Goal: Task Accomplishment & Management: Complete application form

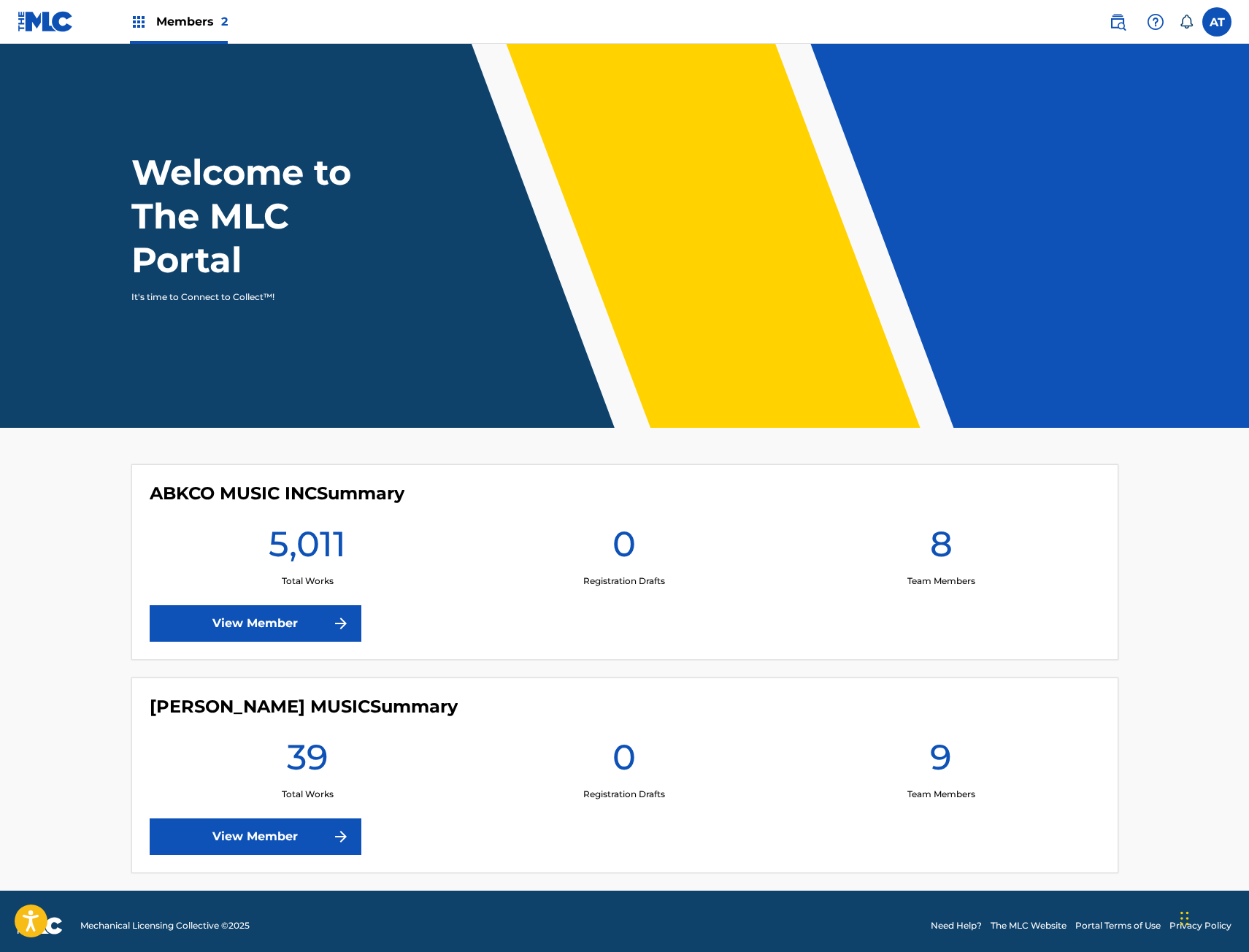
click at [337, 615] on img at bounding box center [341, 623] width 18 height 18
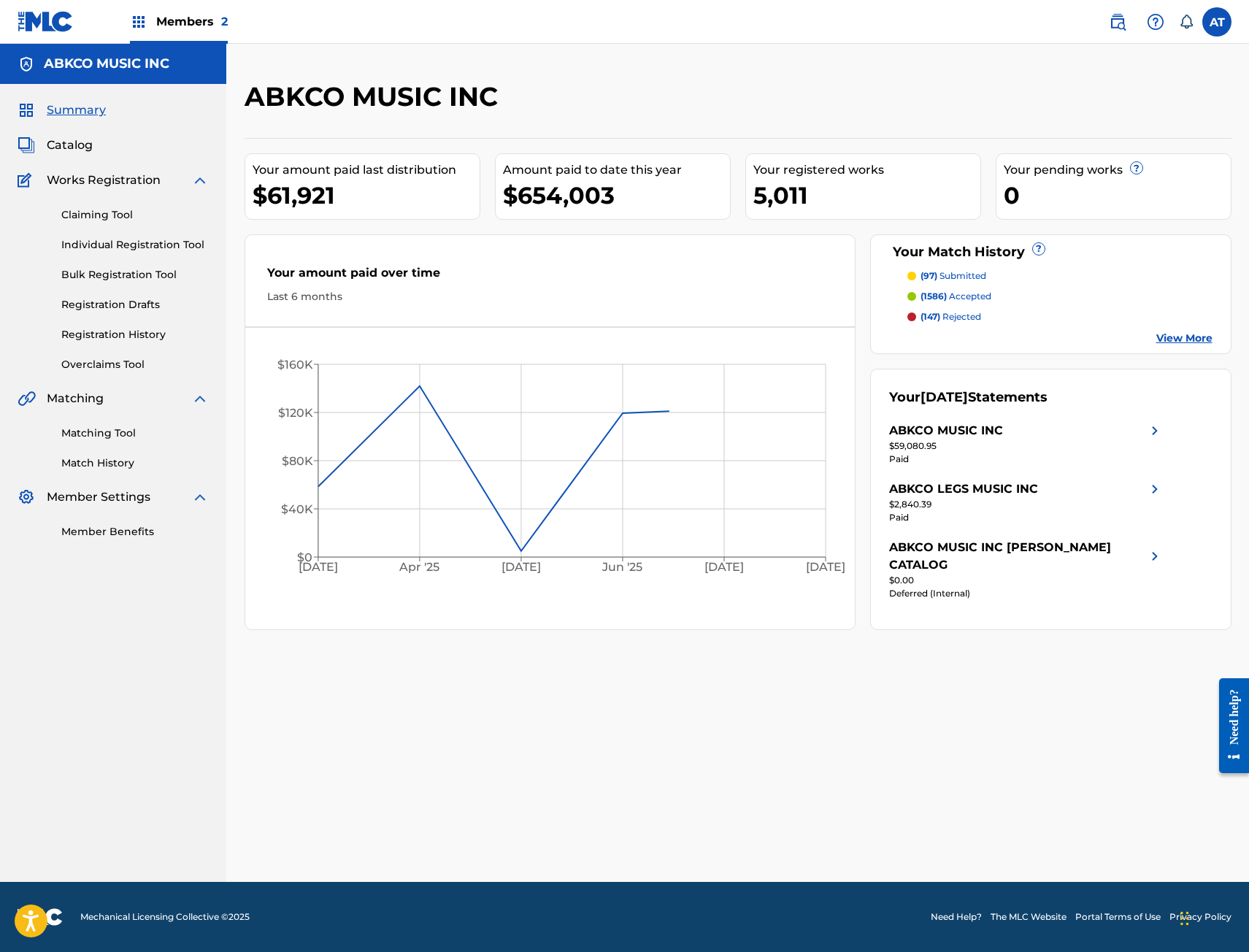
click at [158, 253] on div "Claiming Tool Individual Registration Tool Bulk Registration Tool Registration …" at bounding box center [113, 280] width 191 height 183
click at [158, 243] on link "Individual Registration Tool" at bounding box center [135, 244] width 148 height 15
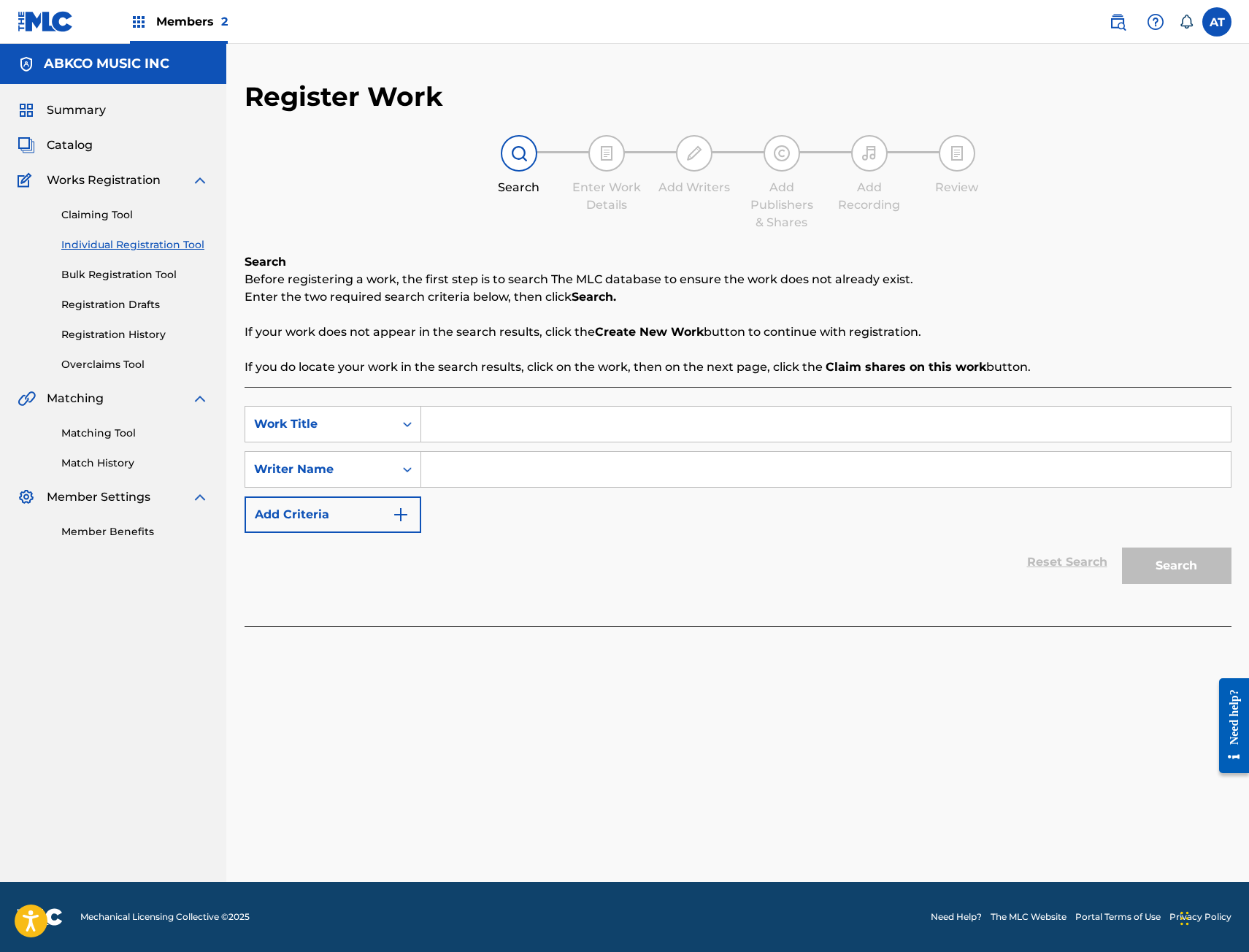
click at [460, 420] on input "Search Form" at bounding box center [826, 424] width 809 height 35
type input "daydreaming"
click at [507, 484] on input "Search Form" at bounding box center [826, 469] width 809 height 35
click at [507, 476] on input "Search Form" at bounding box center [826, 469] width 809 height 35
type input "[PERSON_NAME]"
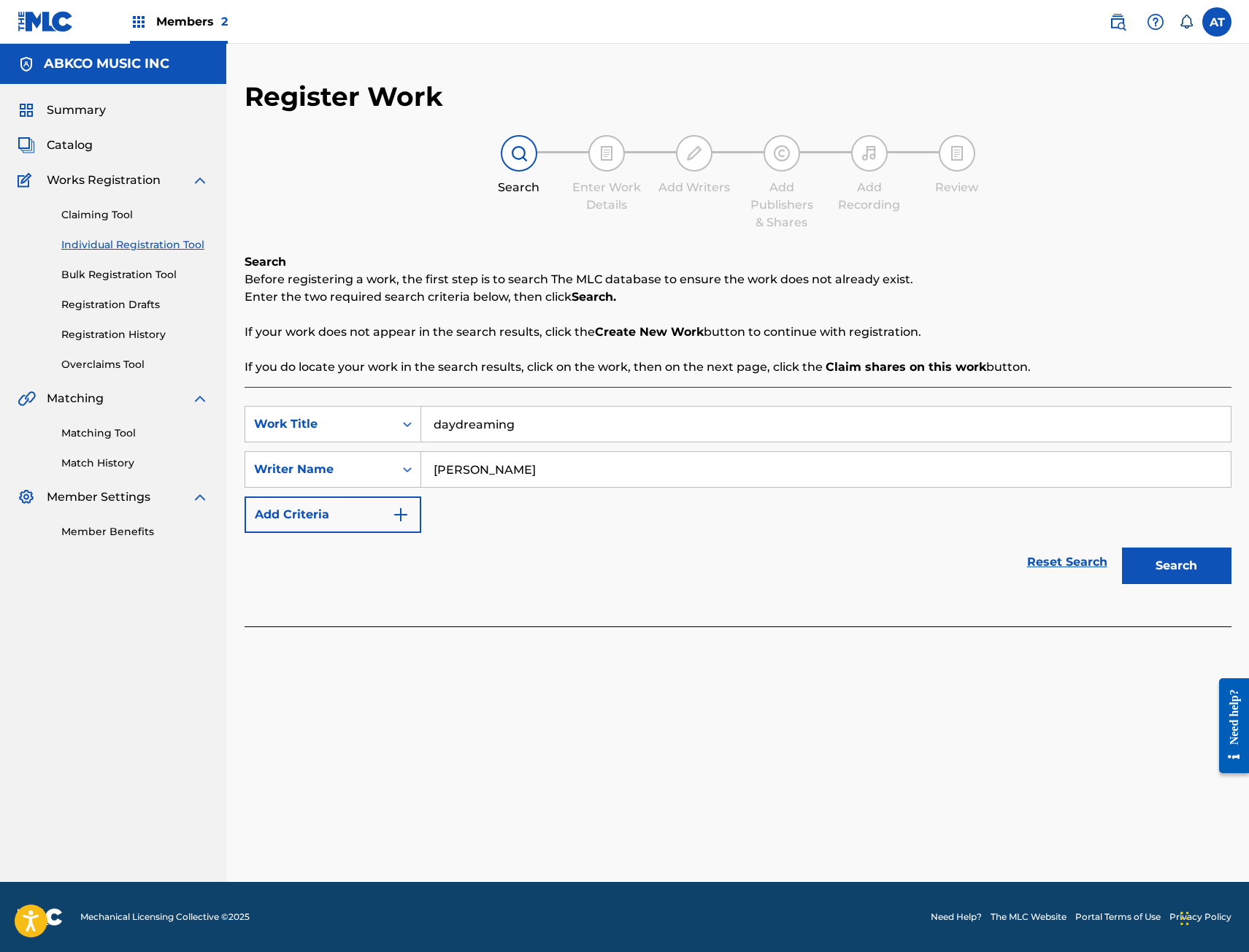
click at [1122, 547] on button "Search" at bounding box center [1177, 565] width 110 height 37
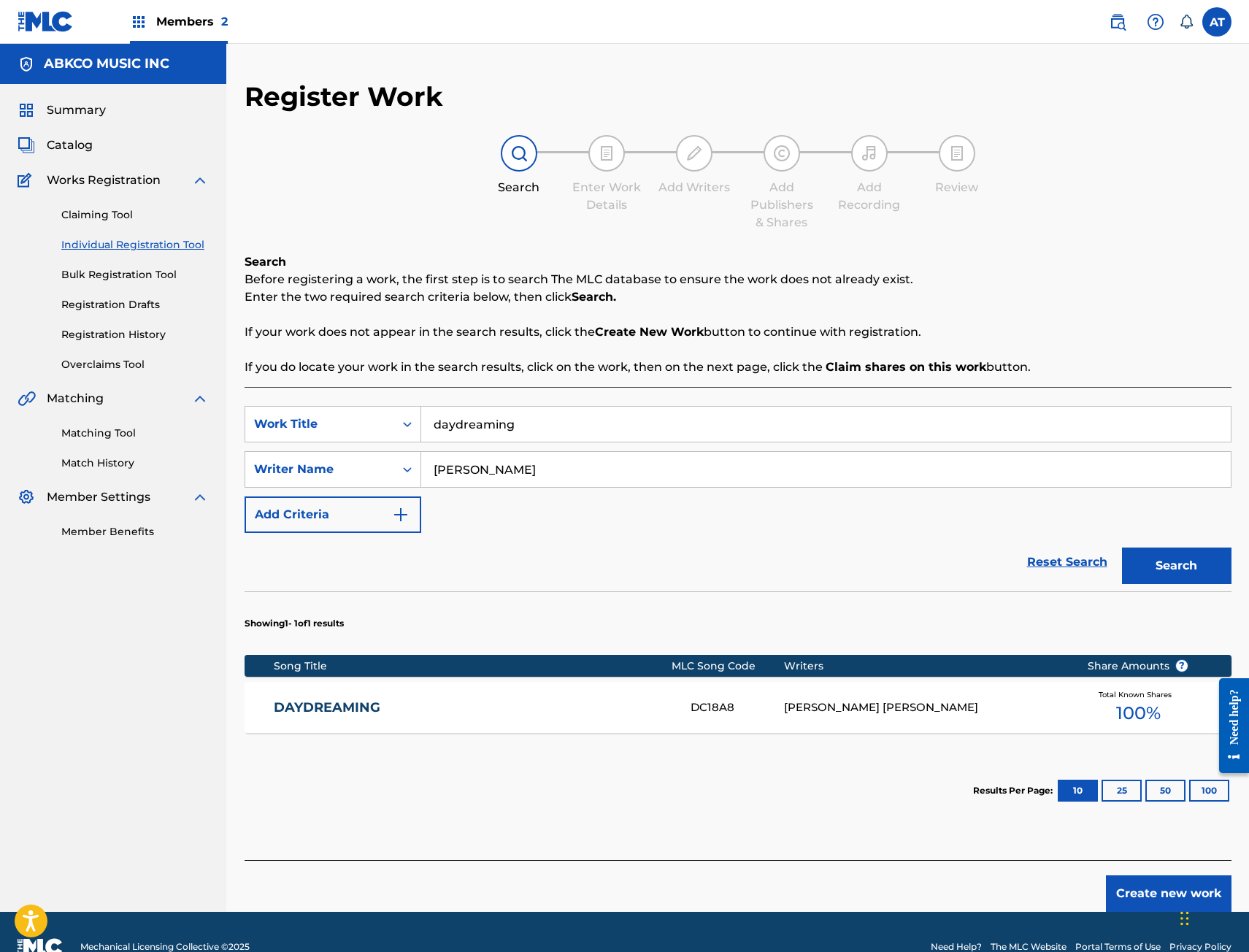
scroll to position [30, 0]
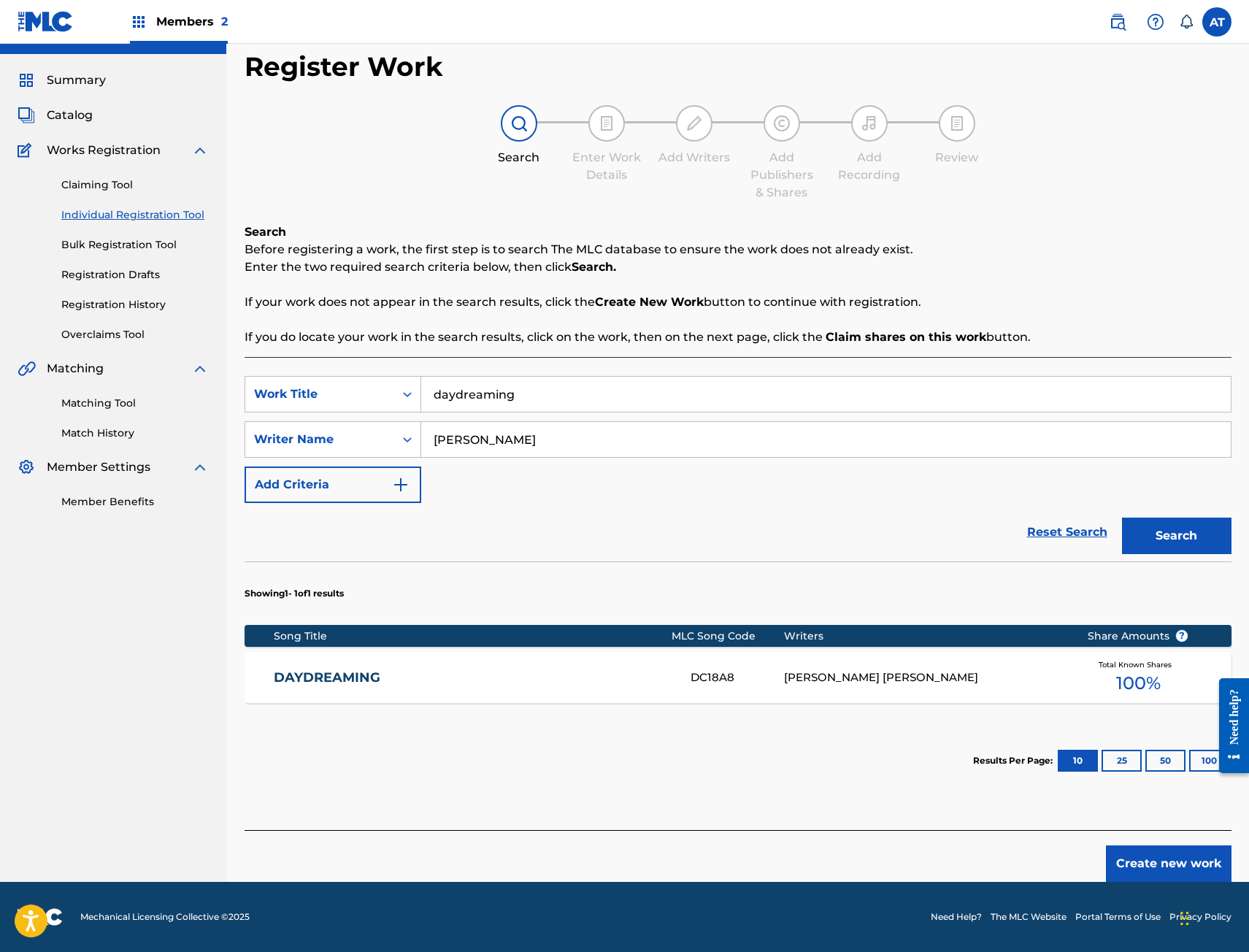
click at [1174, 842] on div "Create new work" at bounding box center [738, 856] width 987 height 52
click at [1176, 852] on button "Create new work" at bounding box center [1169, 863] width 126 height 37
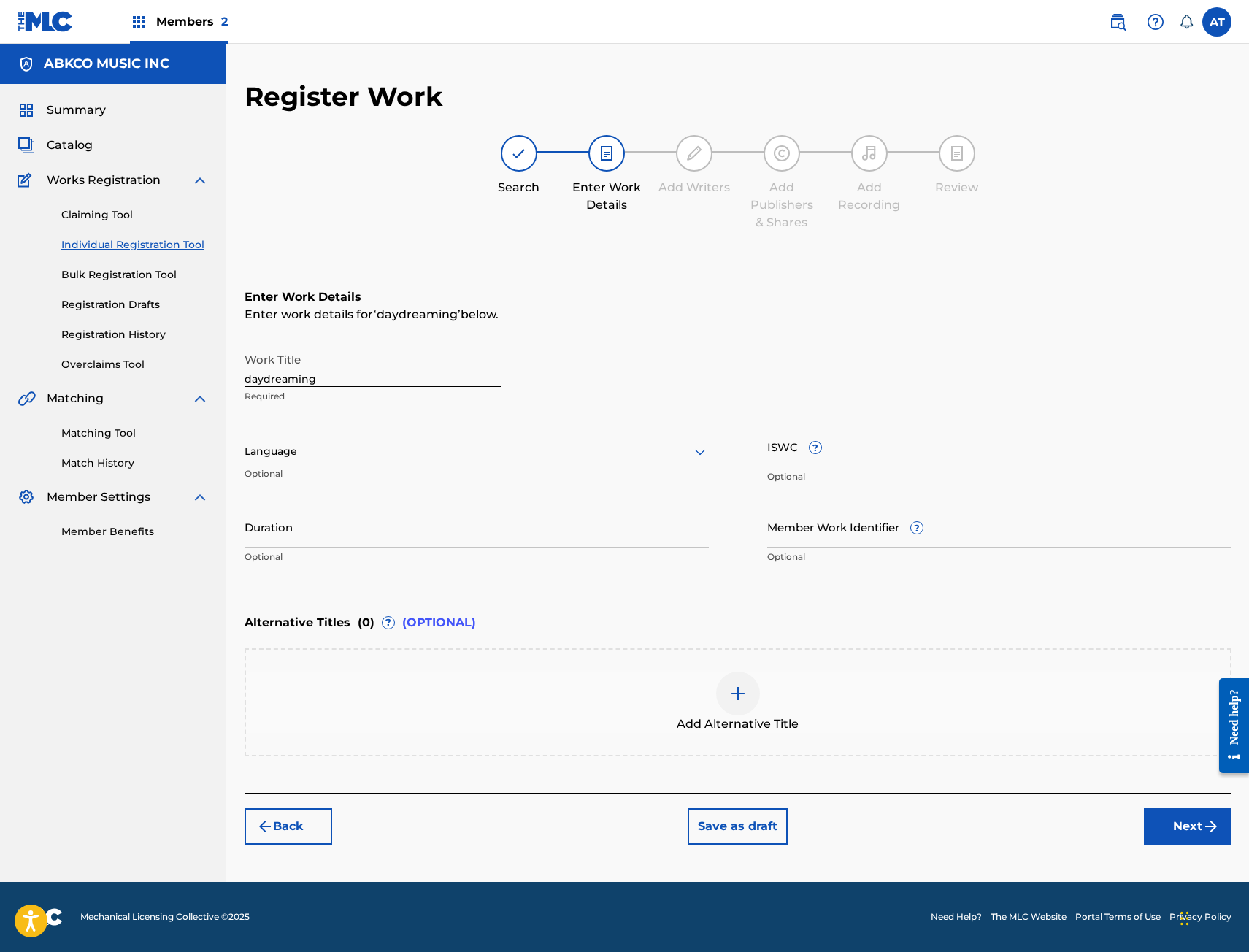
click at [378, 354] on input "daydreaming" at bounding box center [373, 367] width 257 height 42
drag, startPoint x: 378, startPoint y: 362, endPoint x: -156, endPoint y: 352, distance: 534.1
click at [0, 352] on html "Accessibility Screen-Reader Guide, Feedback, and Issue Reporting | New window M…" at bounding box center [624, 476] width 1249 height 952
type input "S"
type input "DAYDREAMING"
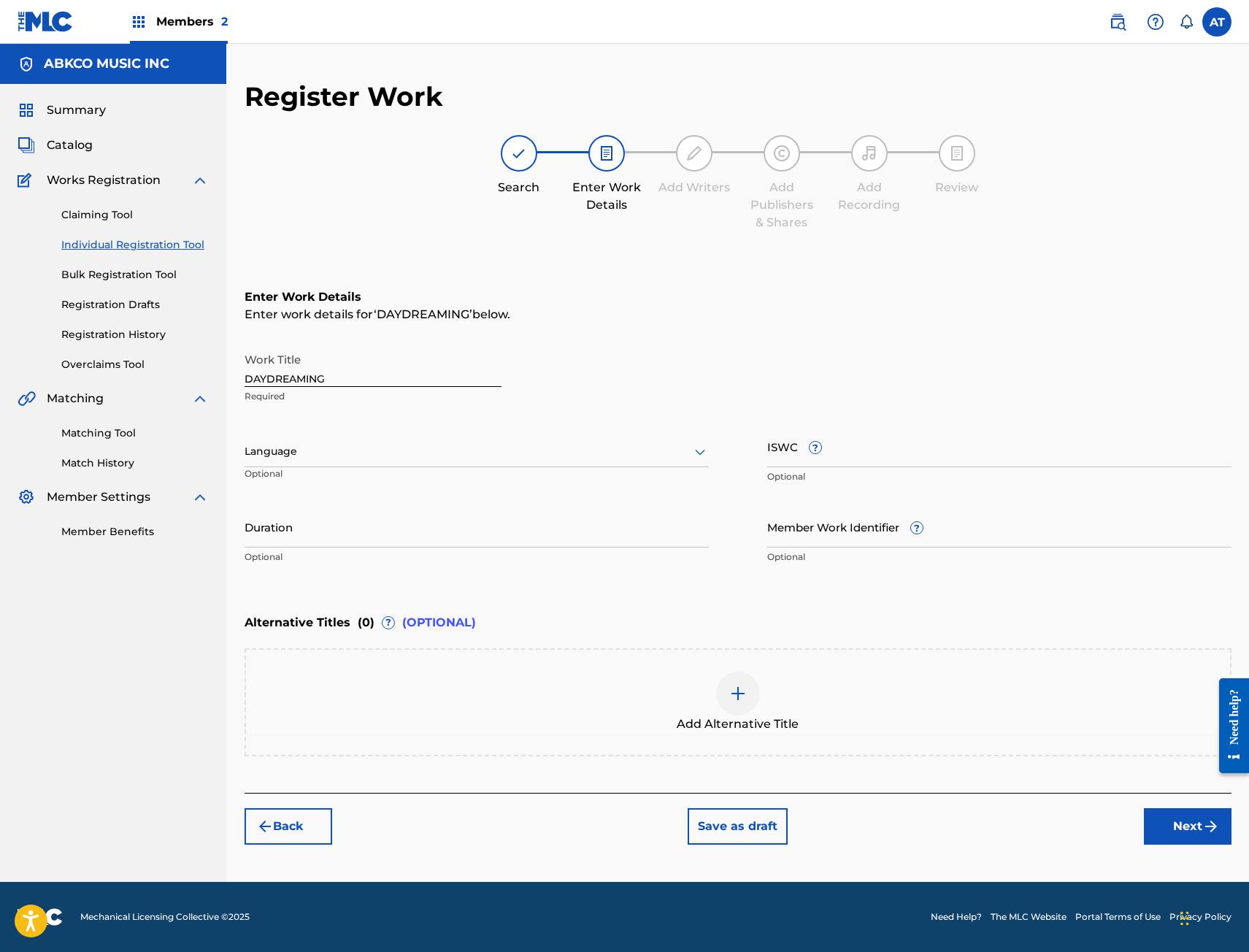
click at [1107, 381] on div "Work Title DAYDREAMING Required" at bounding box center [738, 379] width 987 height 66
click at [354, 529] on input "Duration" at bounding box center [477, 526] width 465 height 42
type input "02:21"
drag, startPoint x: 1229, startPoint y: 832, endPoint x: 1218, endPoint y: 831, distance: 11.0
click at [1228, 832] on button "Next" at bounding box center [1188, 826] width 88 height 37
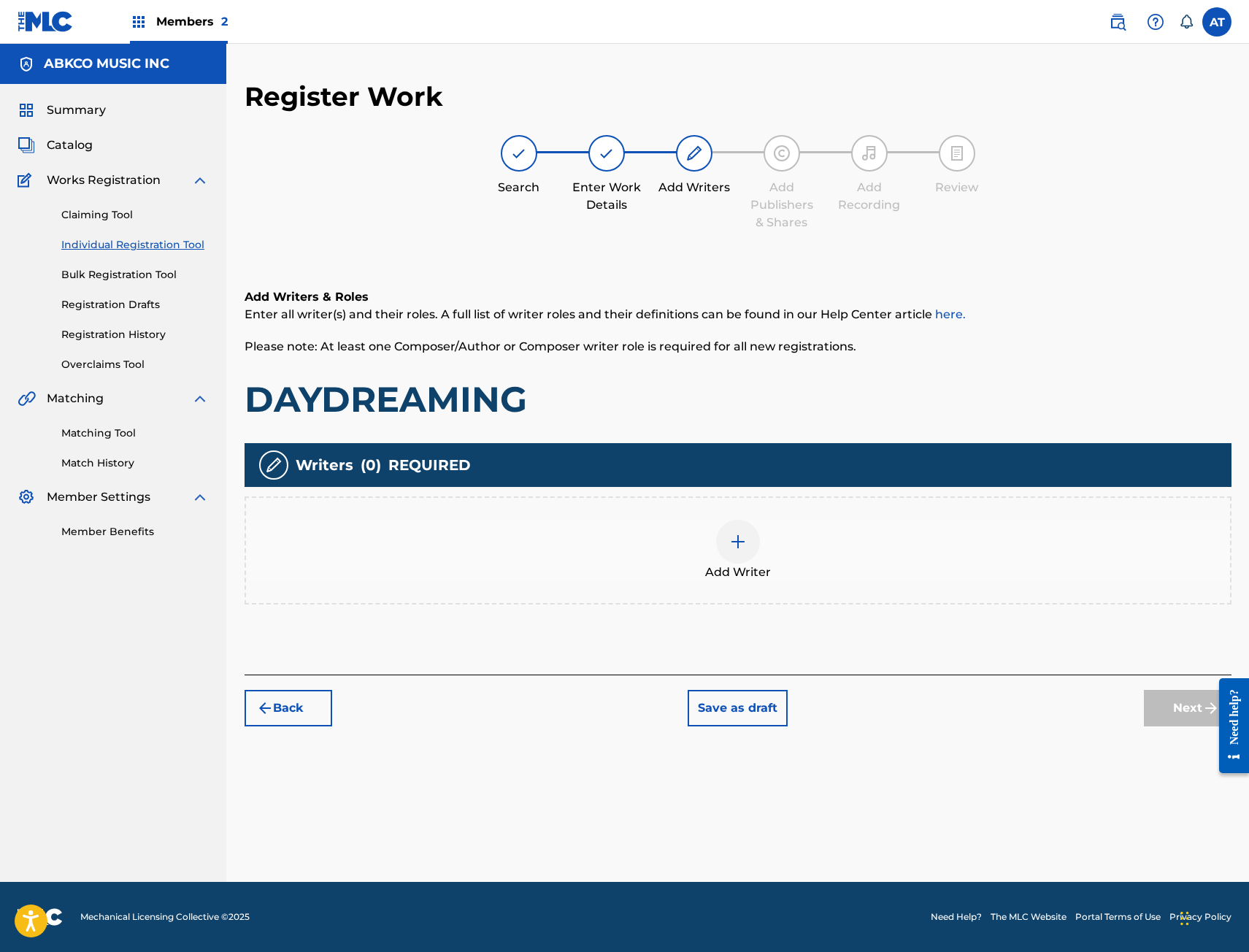
click at [645, 569] on div "Add Writer" at bounding box center [737, 549] width 984 height 61
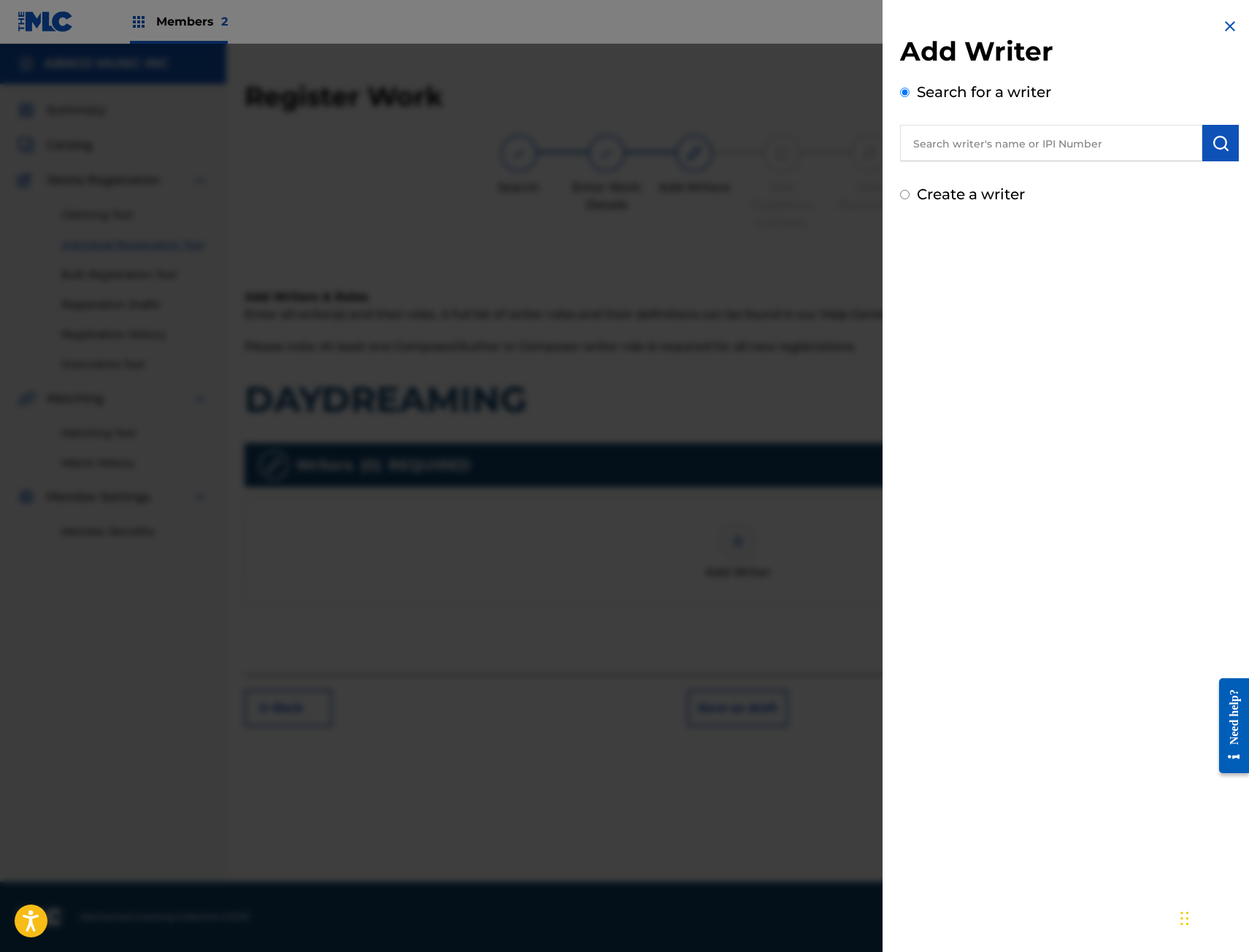
click at [1037, 160] on input "text" at bounding box center [1051, 143] width 302 height 37
paste input "00671213174"
type input "00671213174"
click at [1222, 138] on img "submit" at bounding box center [1221, 143] width 18 height 18
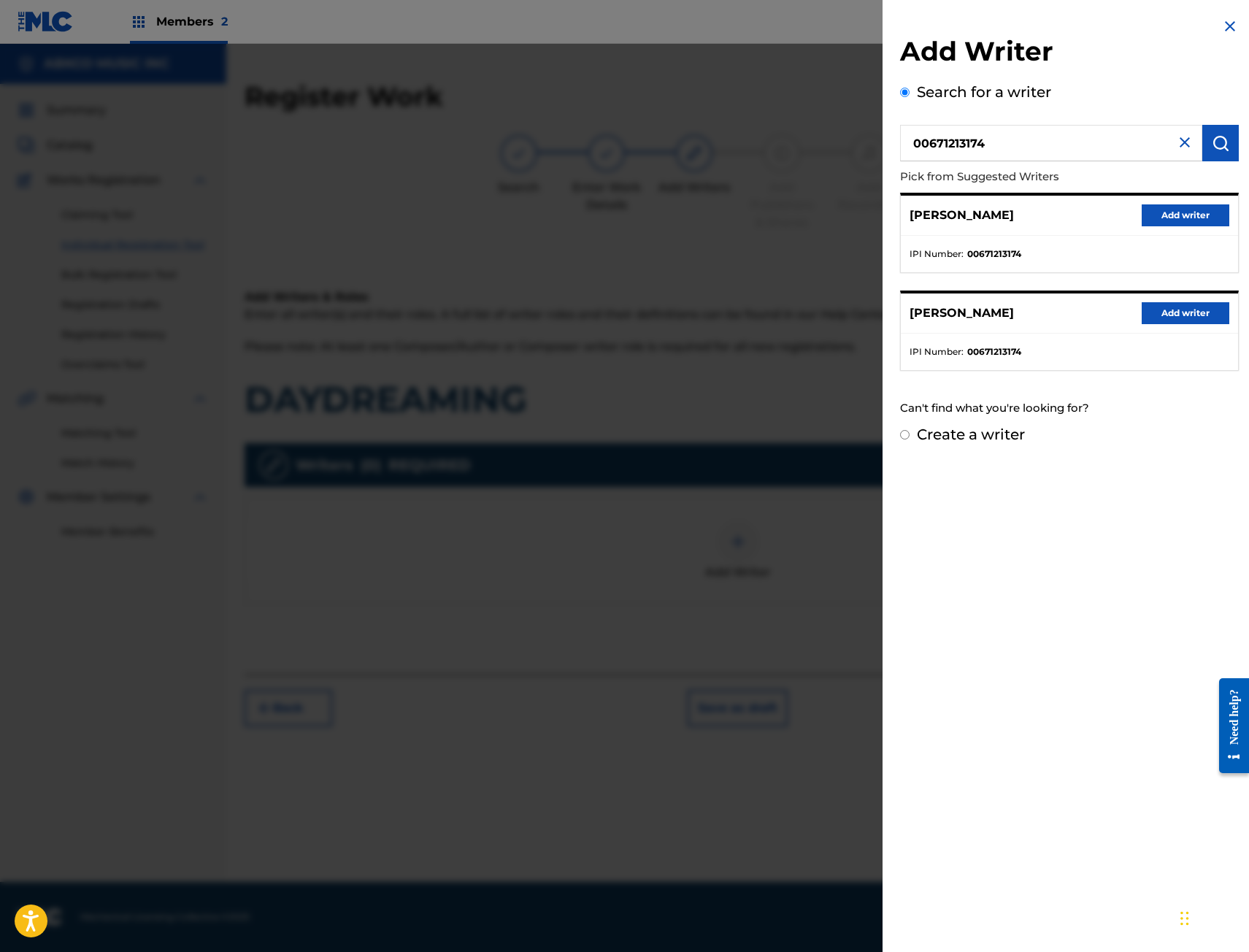
click at [1208, 202] on div "[PERSON_NAME] Add writer" at bounding box center [1070, 216] width 338 height 40
click at [1206, 210] on button "Add writer" at bounding box center [1186, 216] width 88 height 22
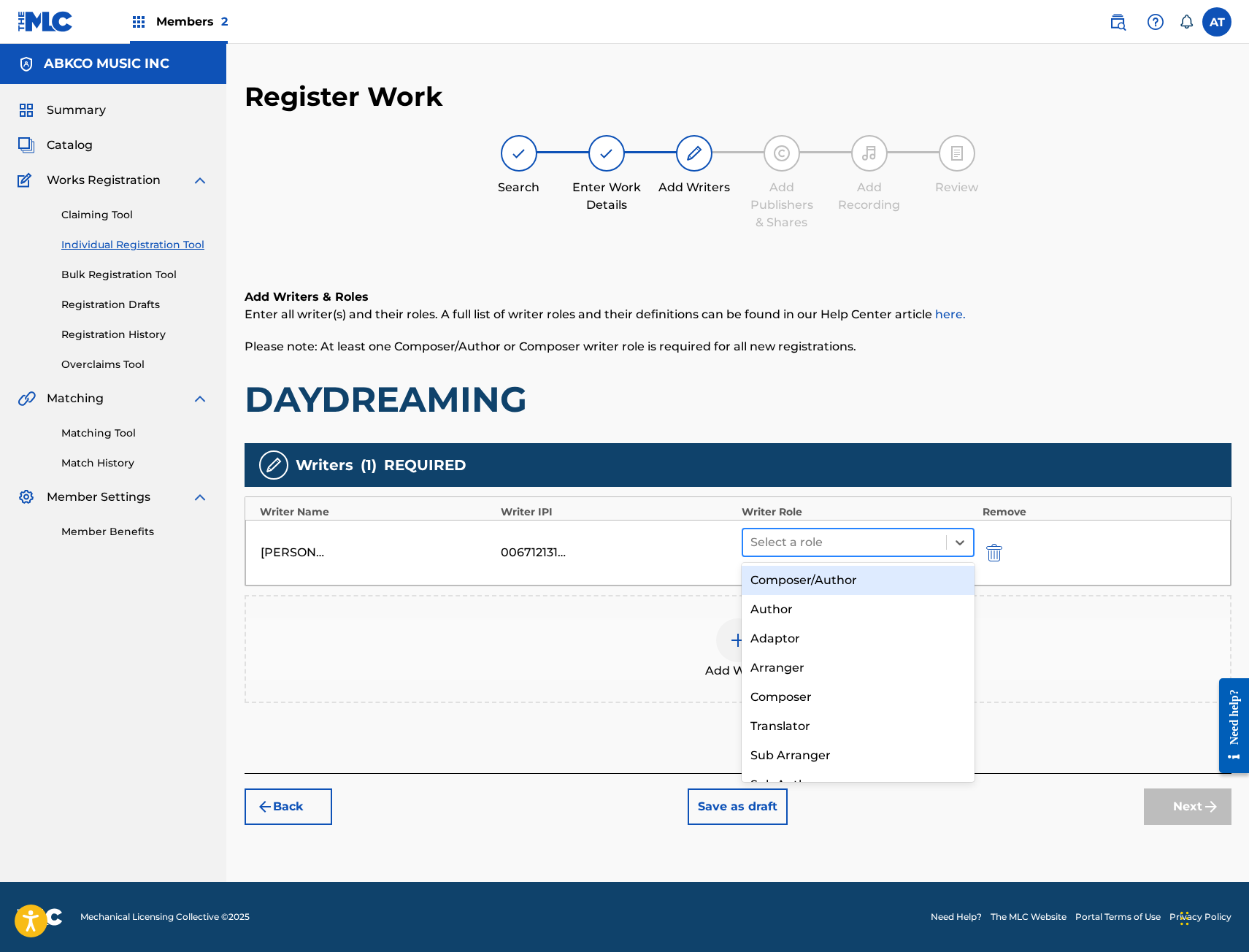
click at [850, 544] on div at bounding box center [844, 542] width 189 height 20
click at [860, 580] on div "Composer/Author" at bounding box center [858, 579] width 234 height 29
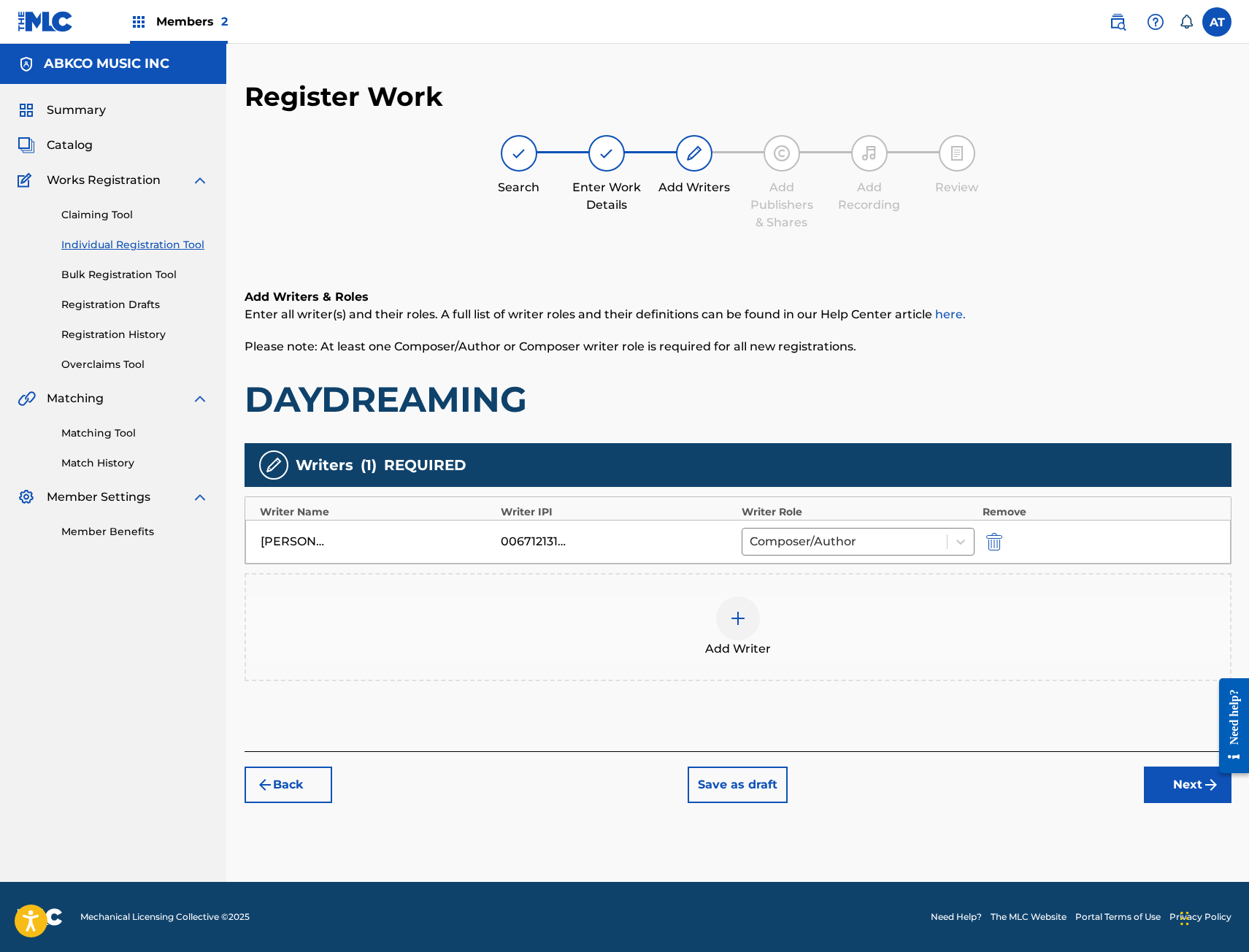
click at [1199, 798] on button "Next" at bounding box center [1188, 784] width 88 height 37
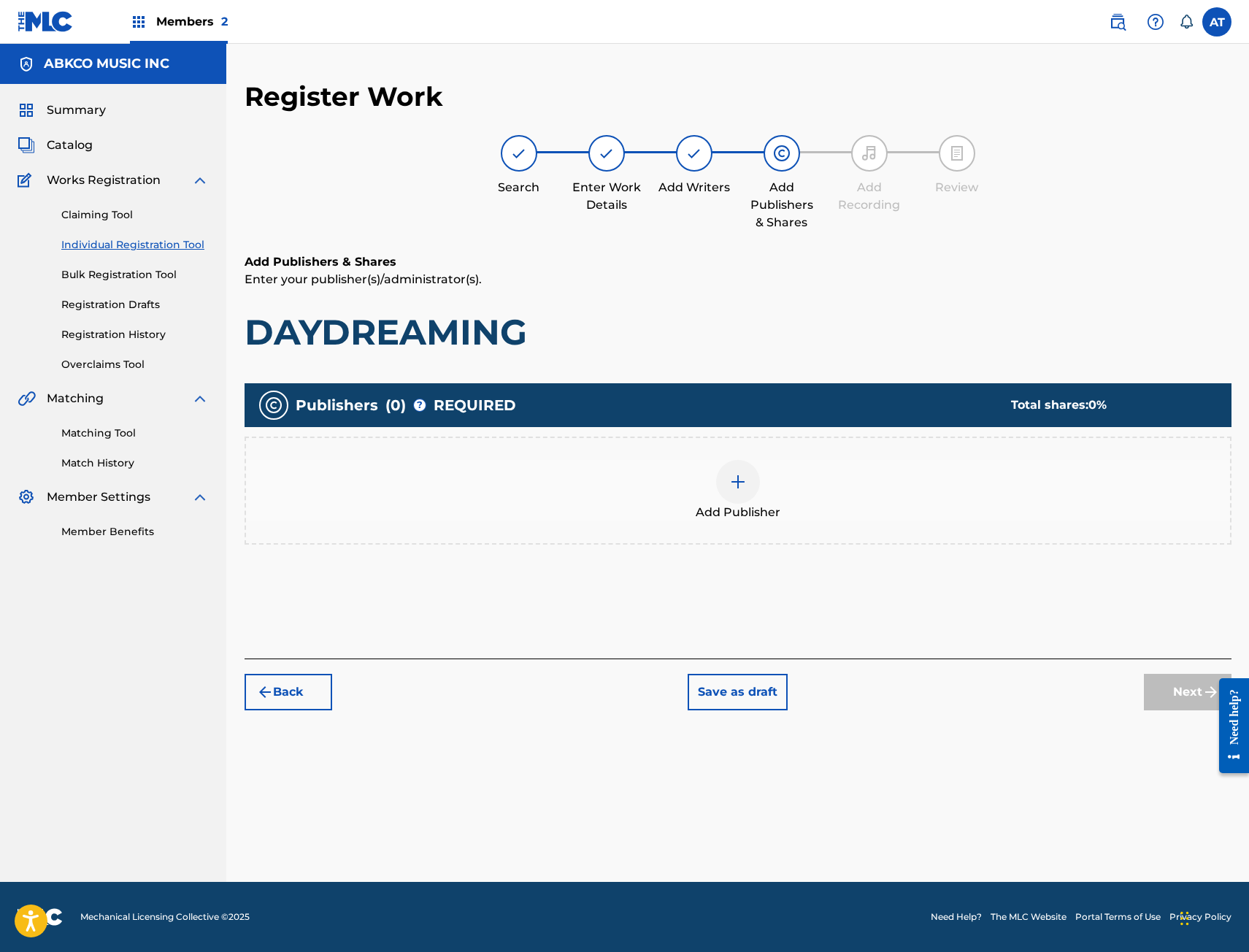
click at [634, 516] on div "Add Publisher" at bounding box center [737, 489] width 984 height 61
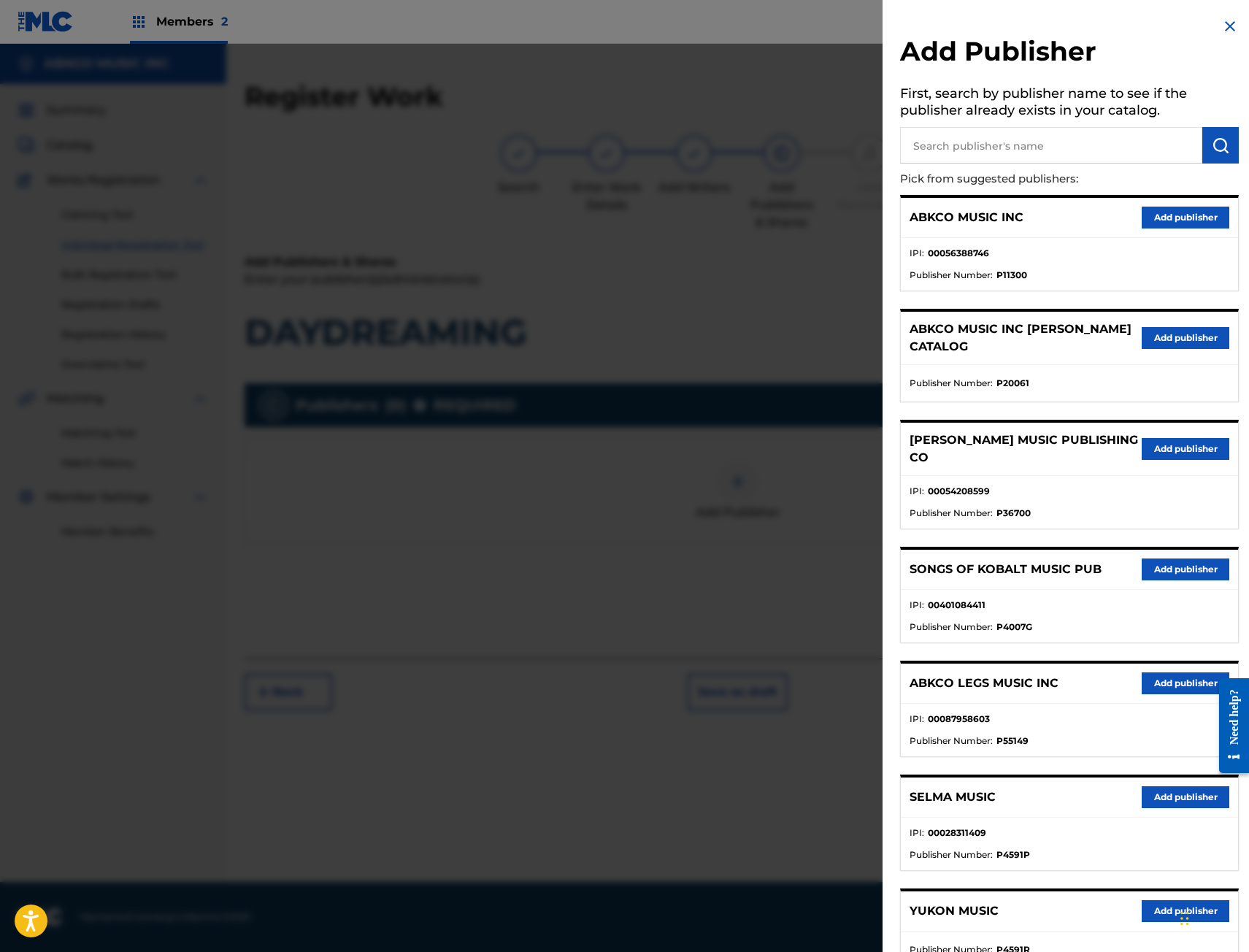
click at [1078, 149] on input "text" at bounding box center [1051, 145] width 302 height 37
type input "songs of"
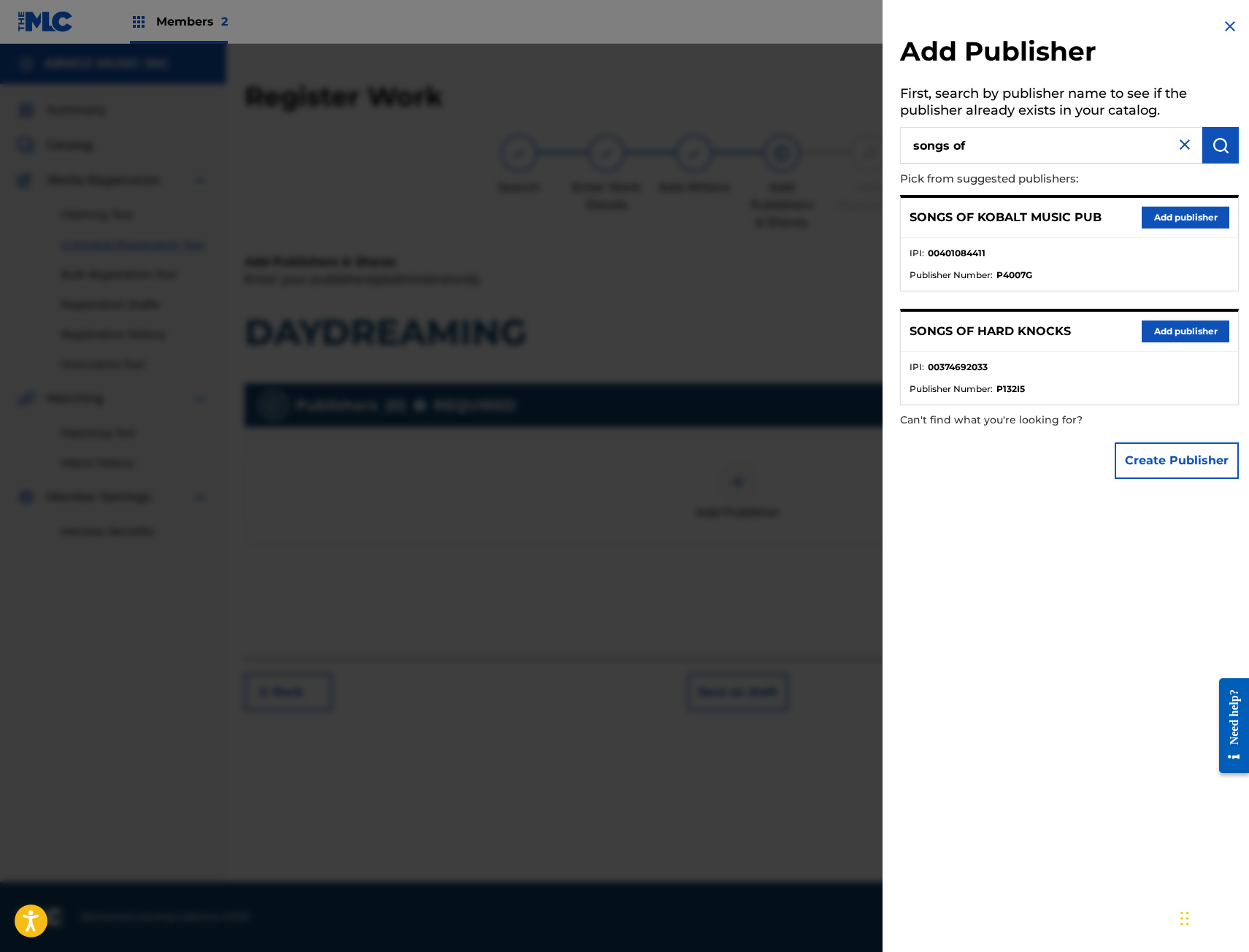
drag, startPoint x: 1149, startPoint y: 326, endPoint x: 1152, endPoint y: 337, distance: 11.4
click at [1149, 327] on button "Add publisher" at bounding box center [1186, 332] width 88 height 22
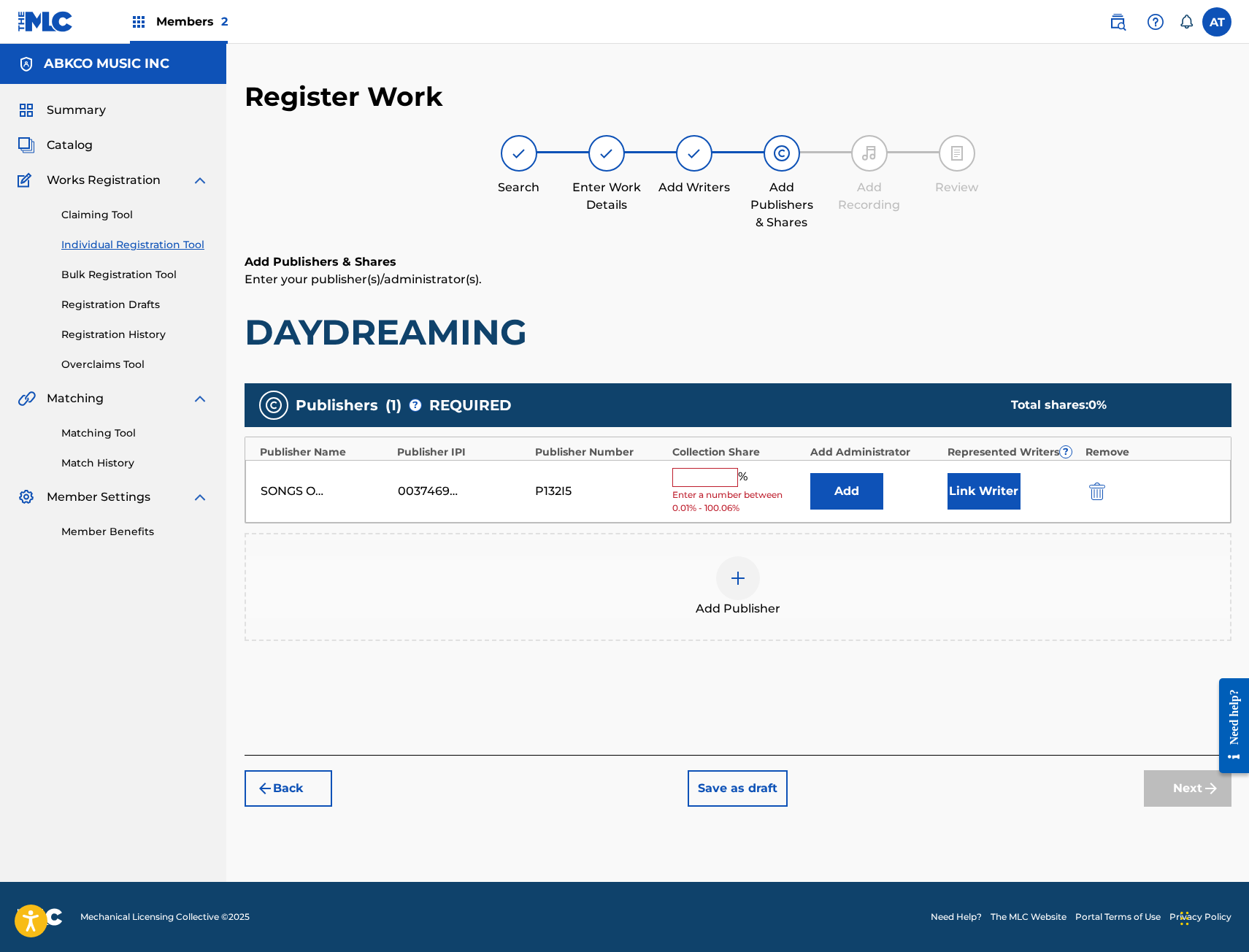
click at [812, 552] on div "Add Publisher" at bounding box center [738, 586] width 987 height 108
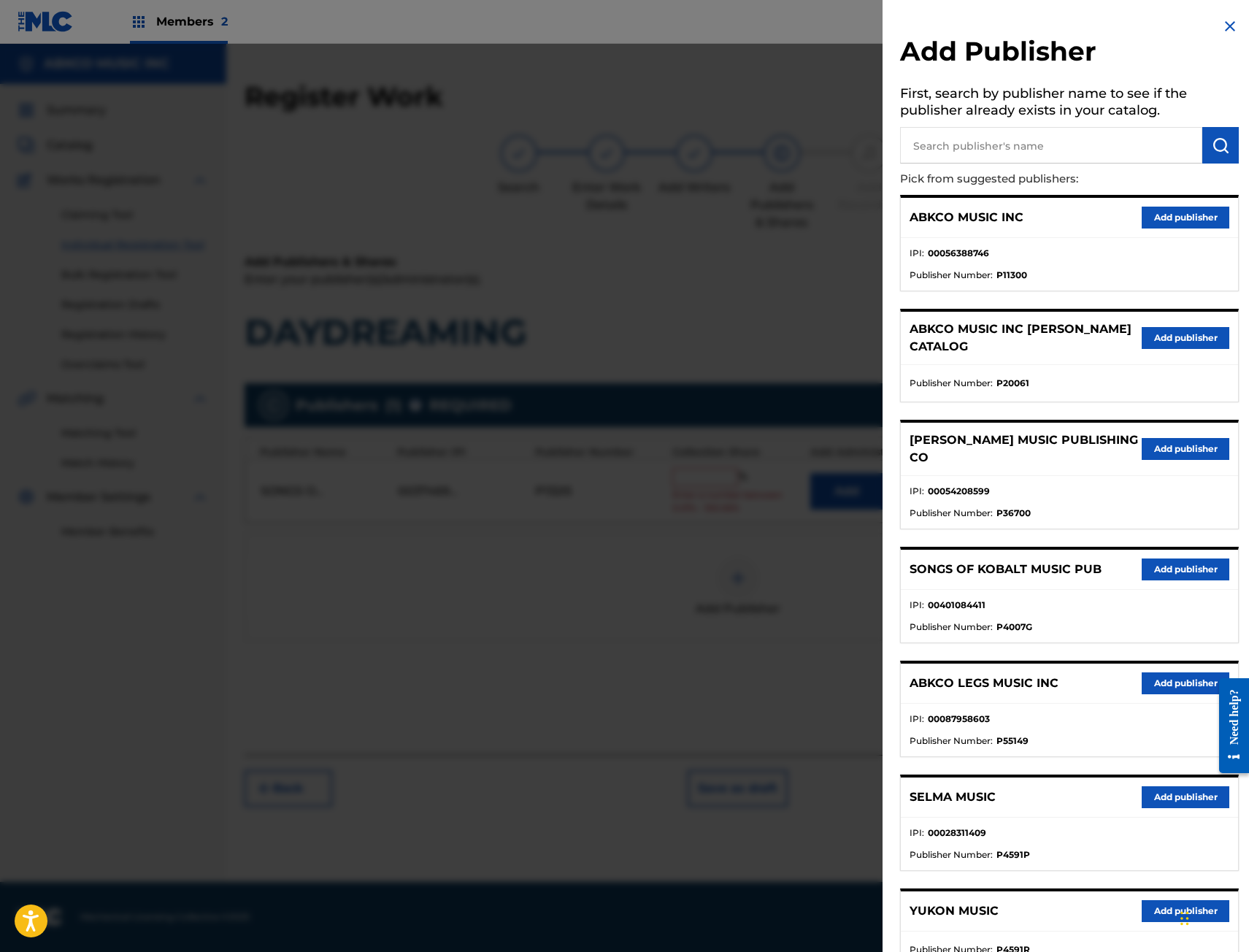
click at [1107, 151] on input "text" at bounding box center [1051, 145] width 302 height 37
type input "gomey"
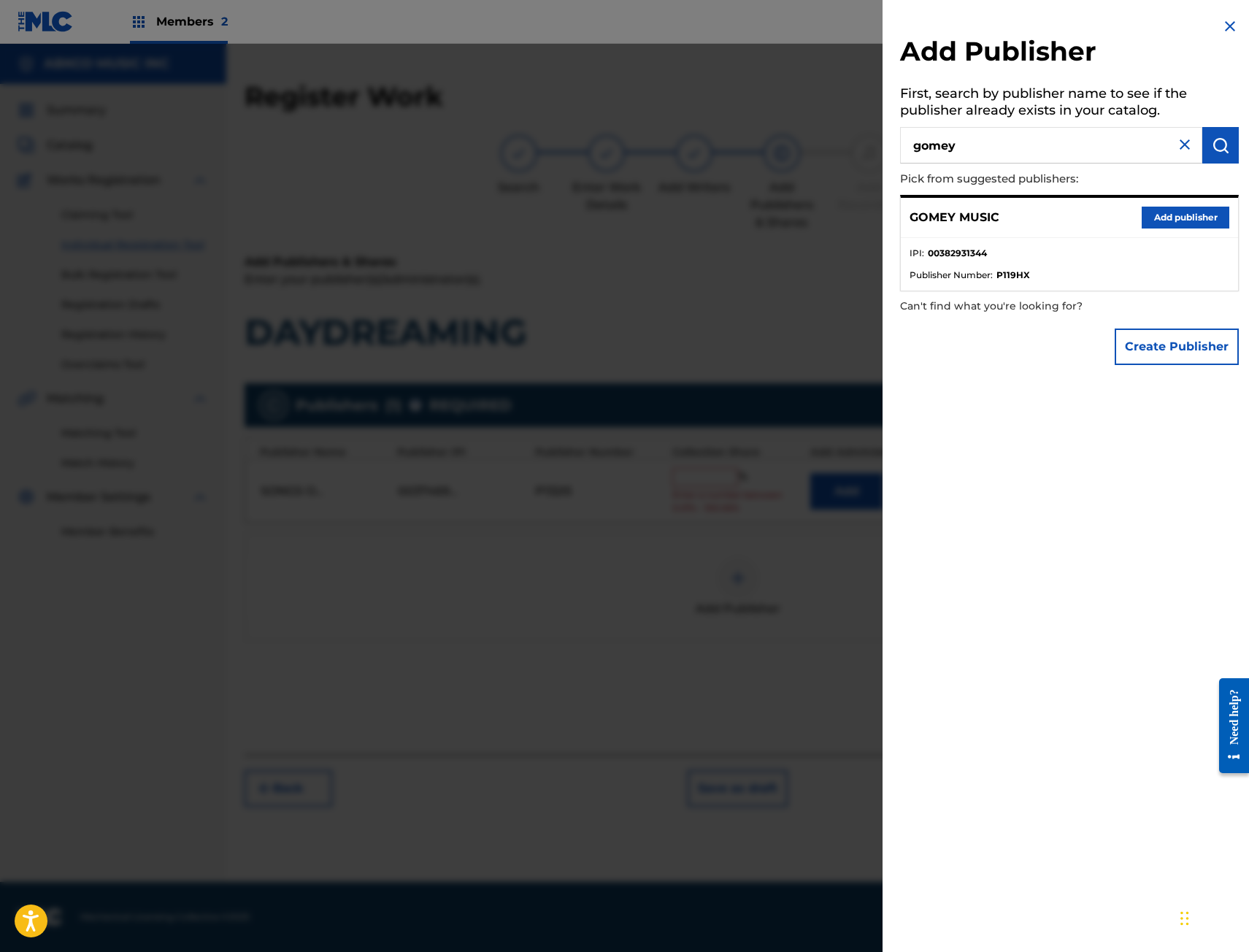
click at [1194, 227] on button "Add publisher" at bounding box center [1186, 218] width 88 height 22
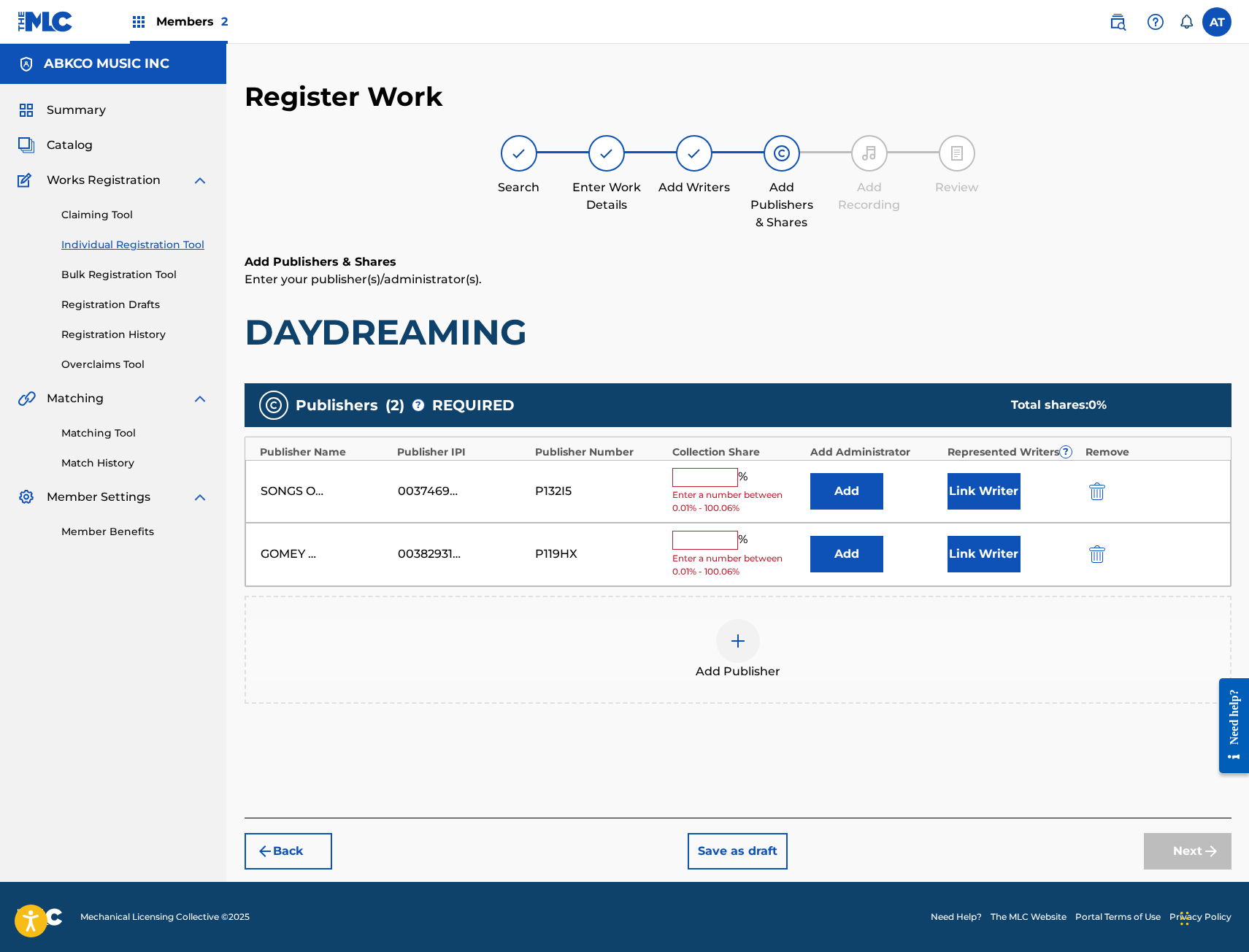
click at [864, 486] on button "Add" at bounding box center [846, 490] width 73 height 37
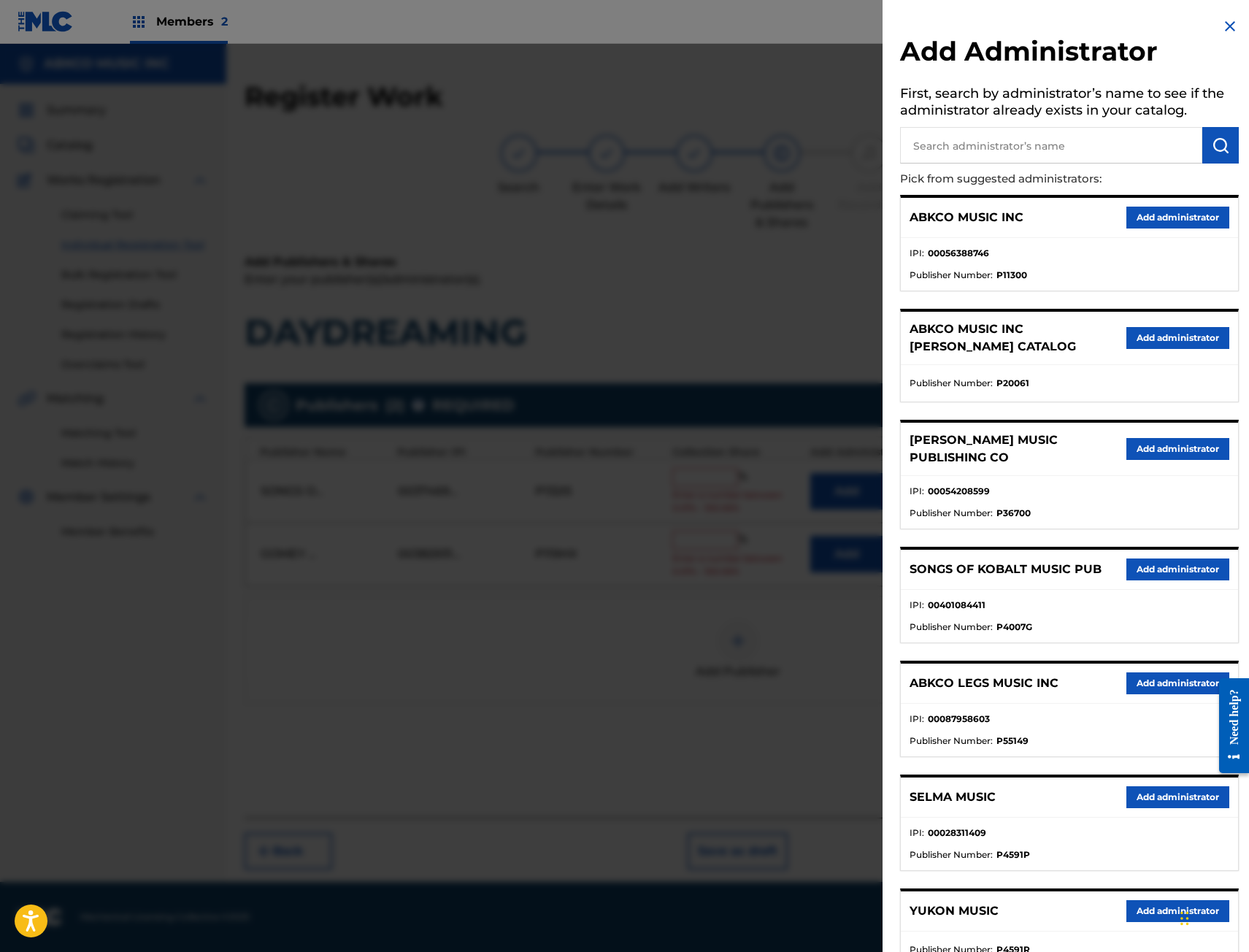
click at [1162, 221] on button "Add administrator" at bounding box center [1177, 218] width 103 height 22
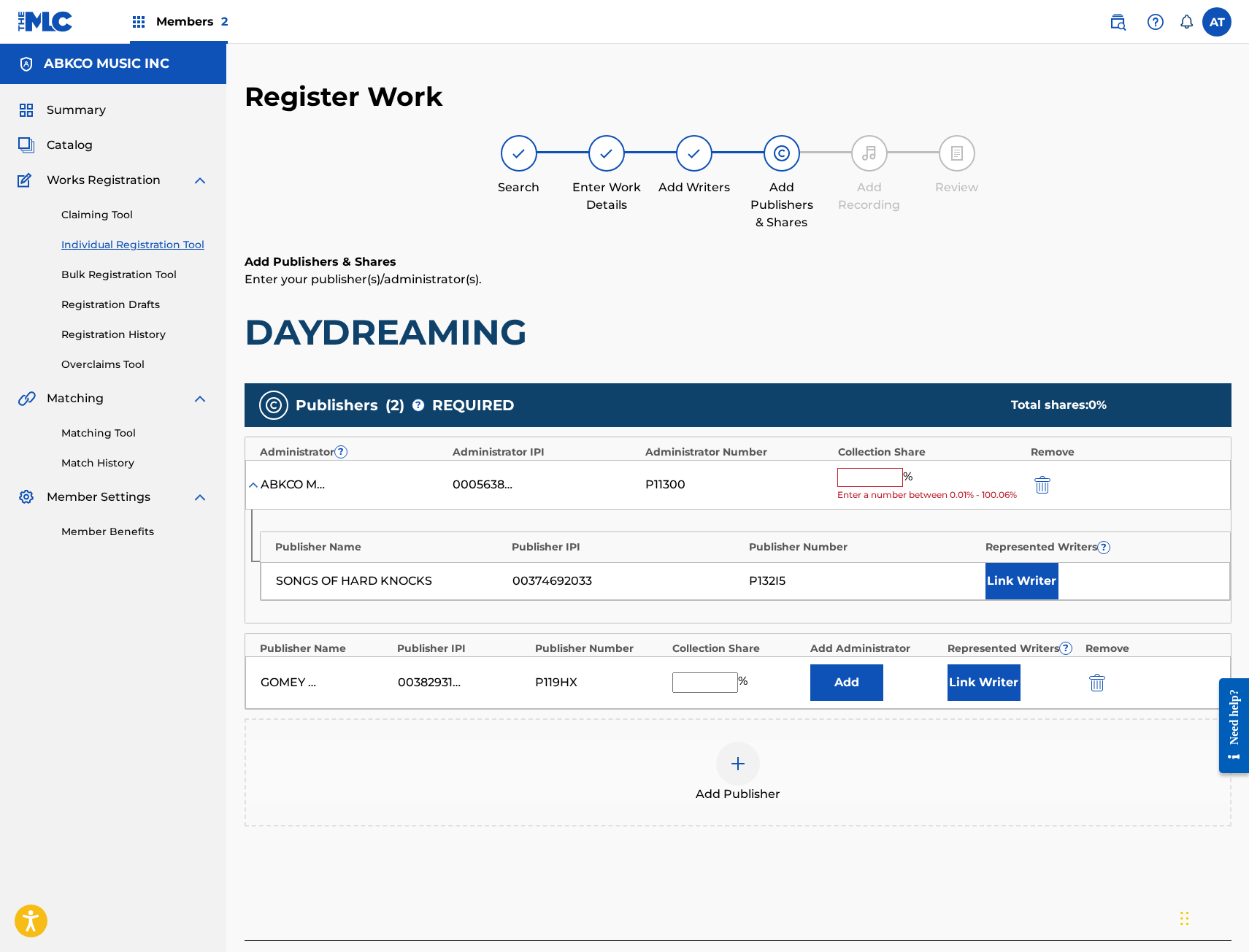
click at [863, 673] on button "Add" at bounding box center [846, 682] width 73 height 37
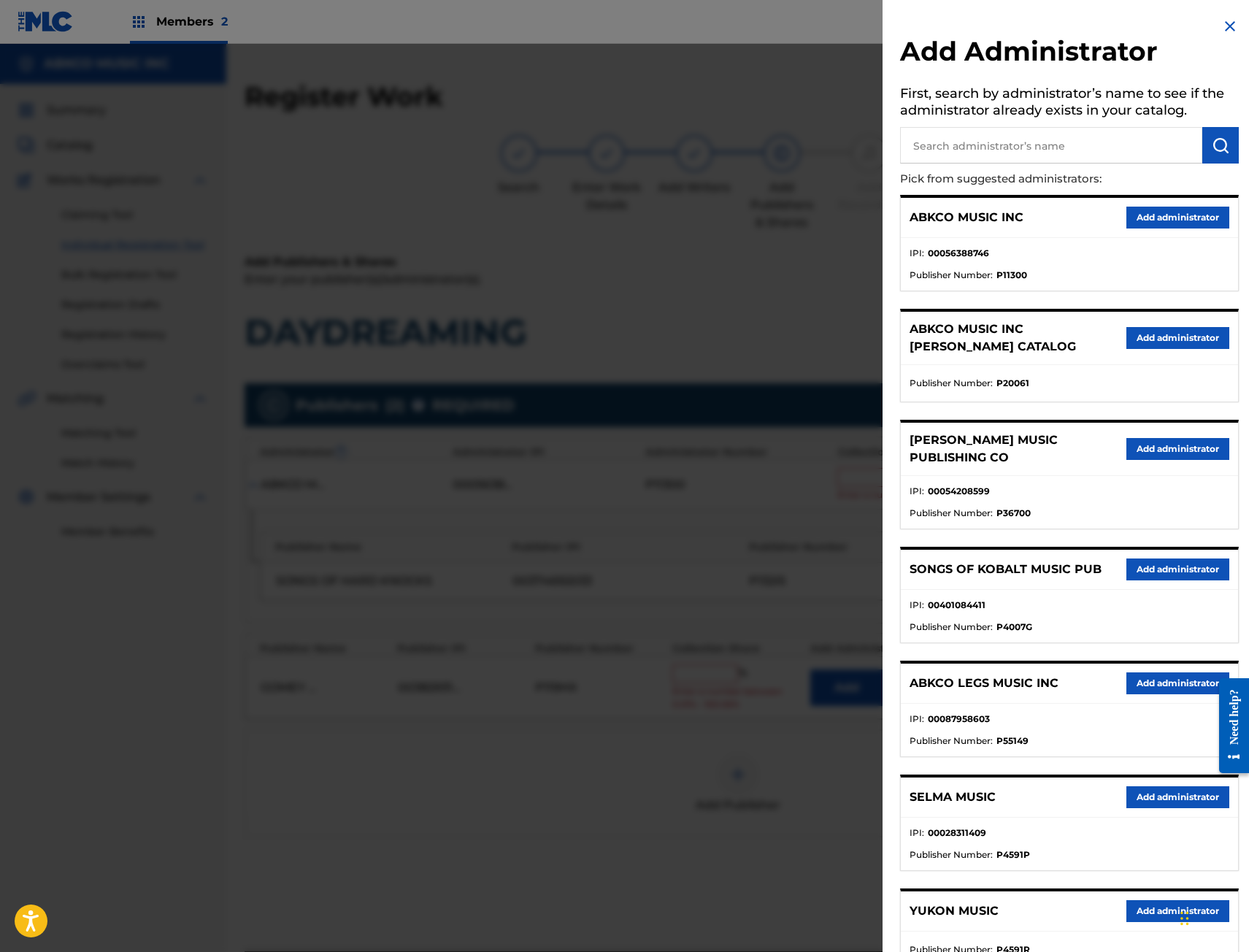
click at [1161, 225] on button "Add administrator" at bounding box center [1177, 218] width 103 height 22
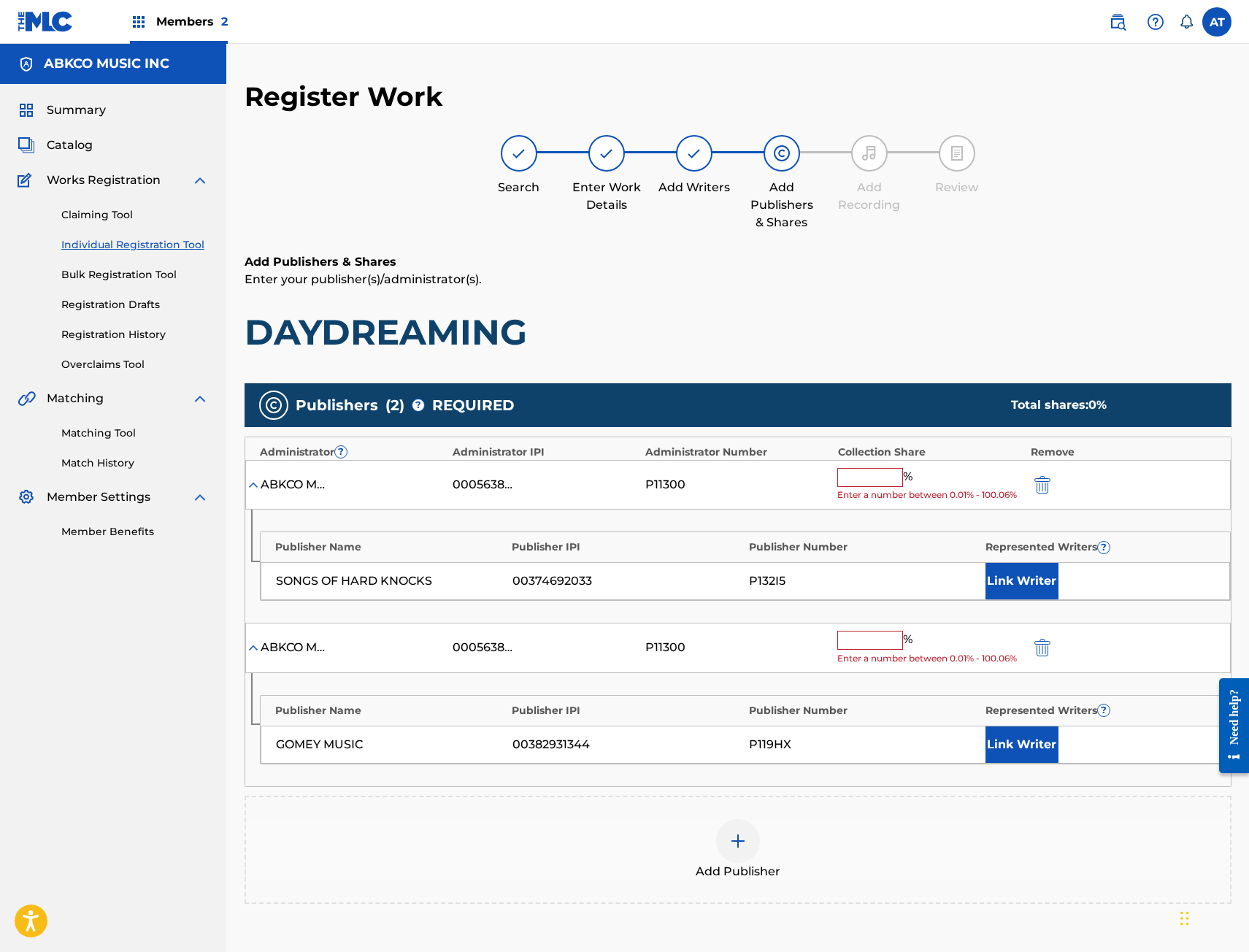
click at [925, 471] on div "% Enter a number between 0.01% - 100.06%" at bounding box center [930, 484] width 186 height 34
click at [878, 478] on input "text" at bounding box center [870, 476] width 66 height 19
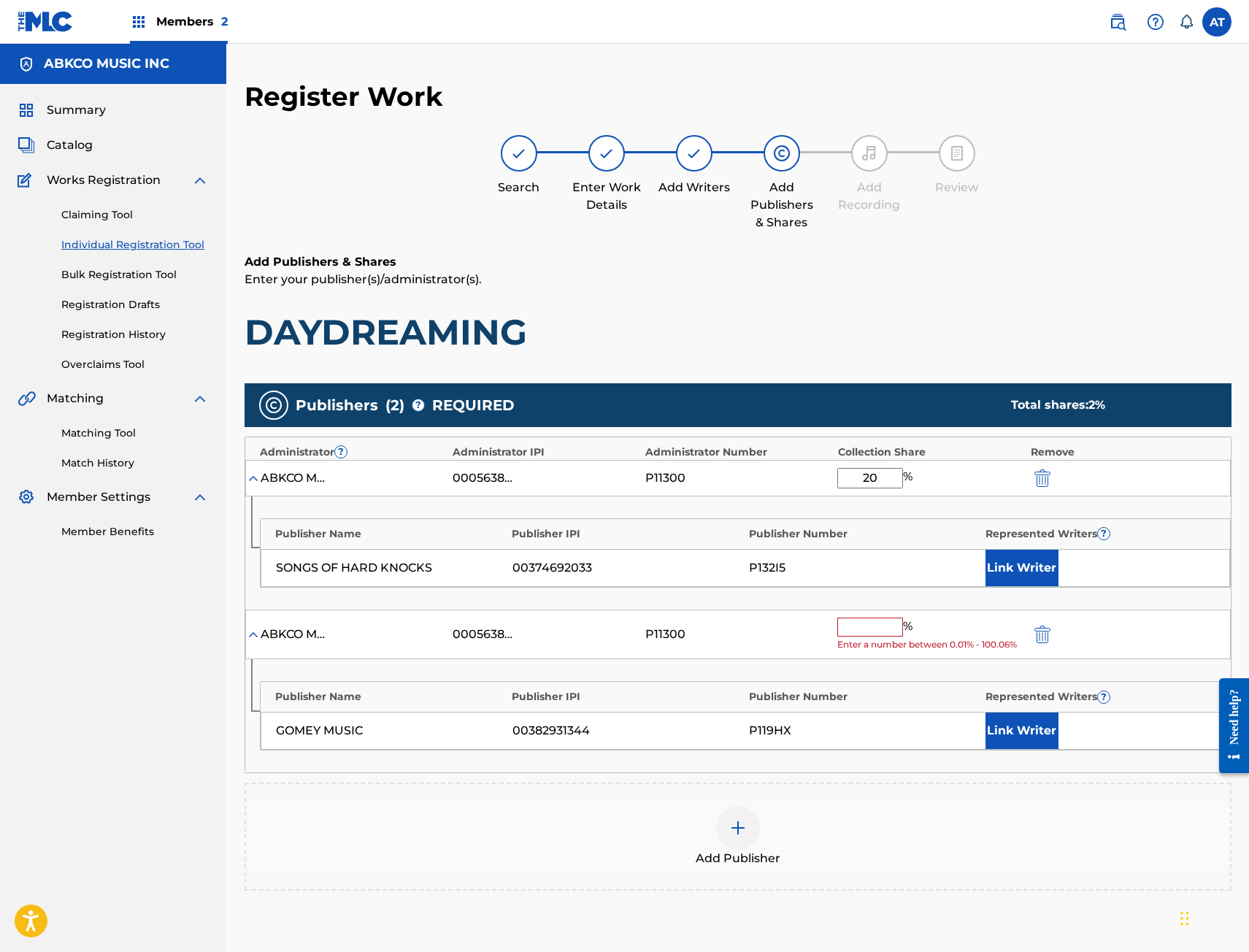
type input "20"
click at [1037, 566] on button "Link Writer" at bounding box center [1021, 567] width 73 height 37
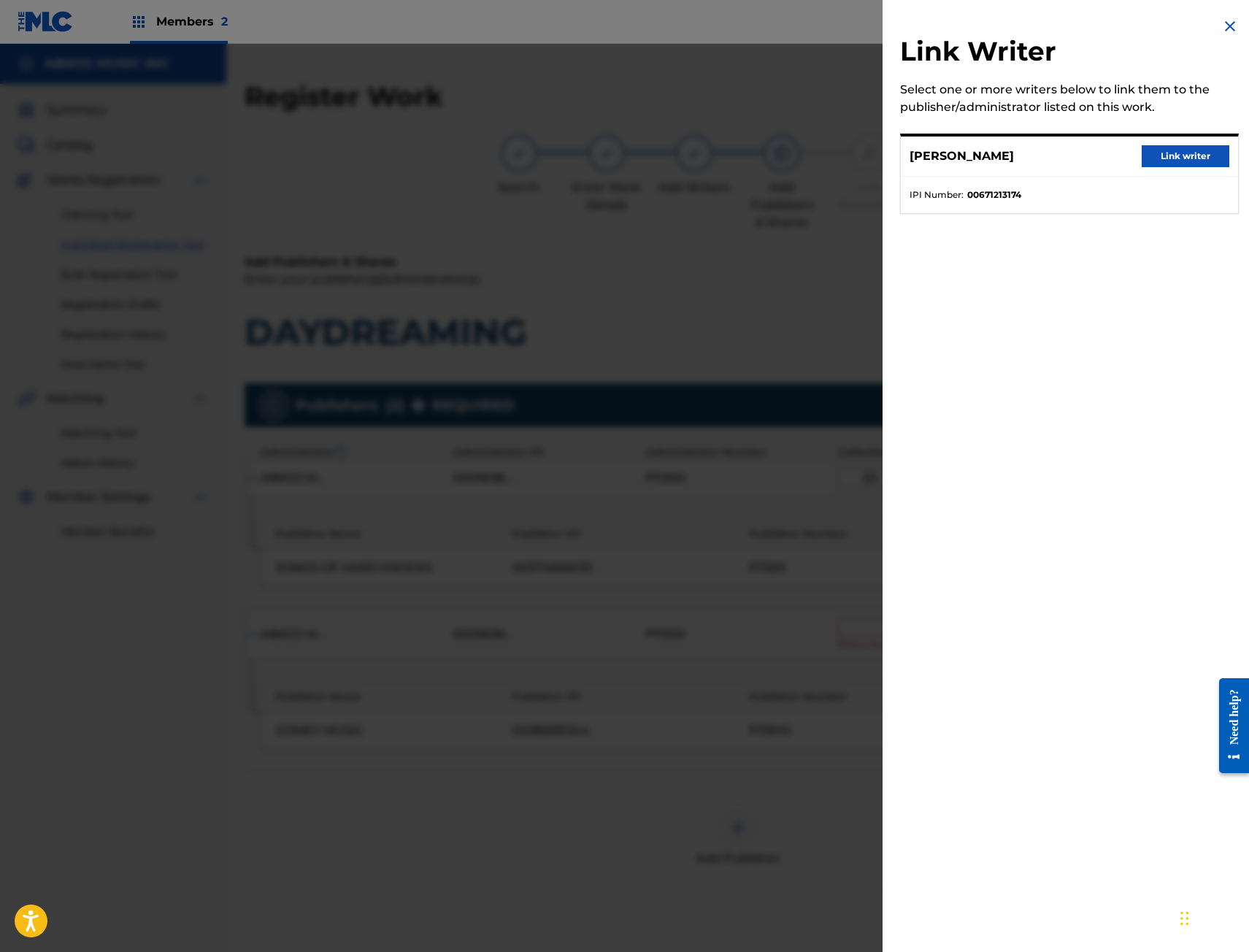
click at [1197, 140] on div "[PERSON_NAME] Link writer" at bounding box center [1070, 157] width 338 height 40
click at [1197, 151] on button "Link writer" at bounding box center [1186, 156] width 88 height 22
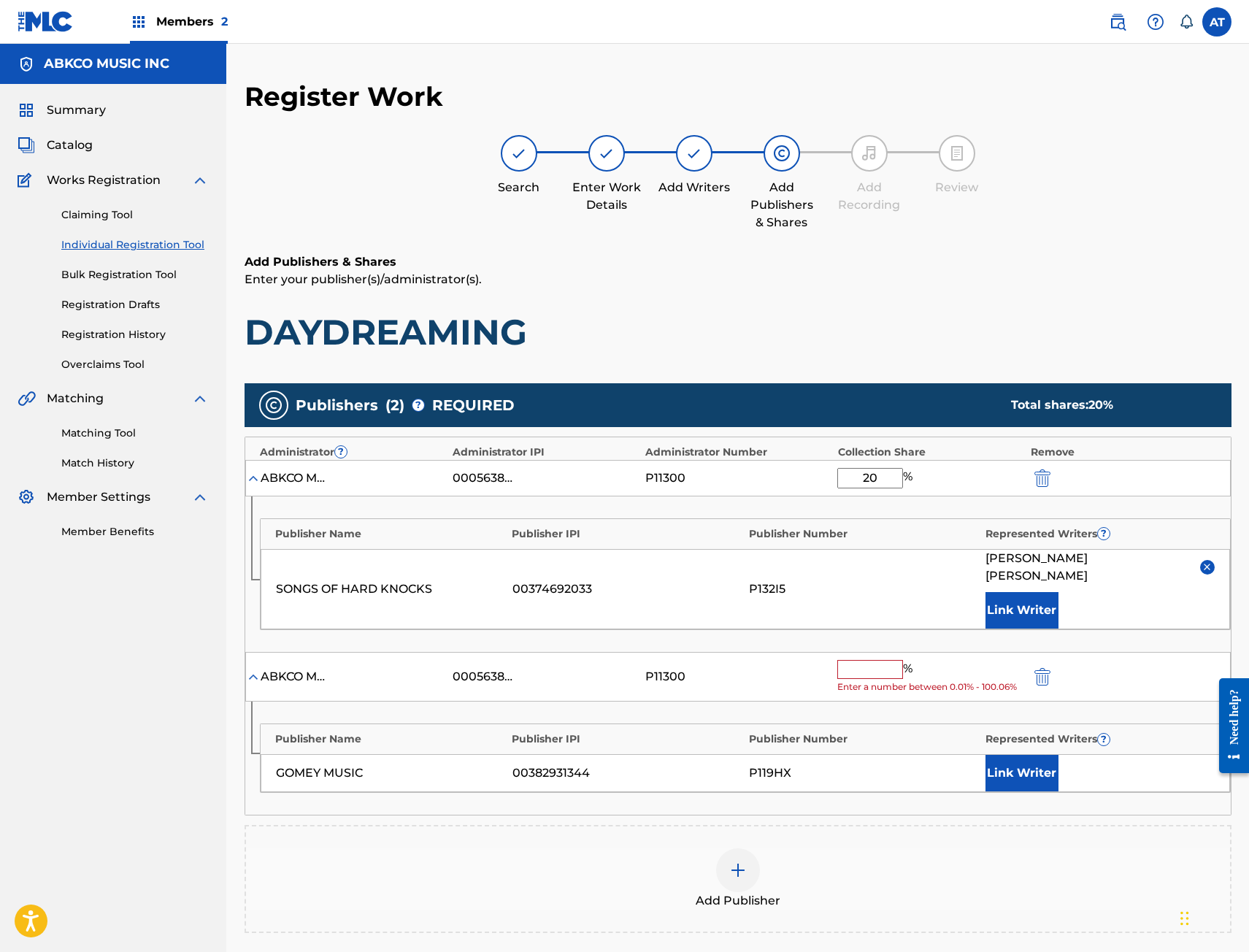
click at [874, 660] on input "text" at bounding box center [870, 669] width 66 height 19
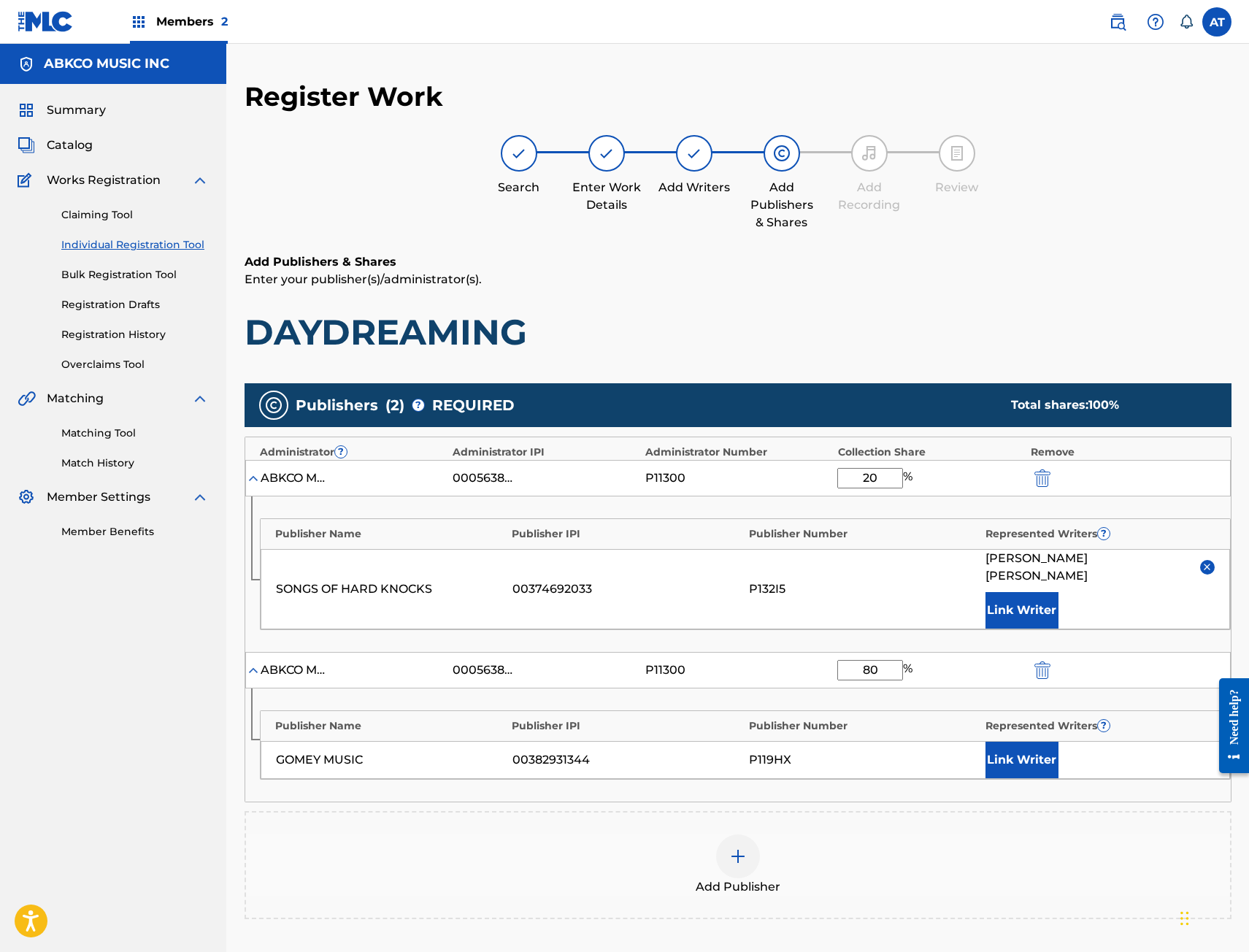
type input "80"
click at [1006, 744] on button "Link Writer" at bounding box center [1021, 759] width 73 height 37
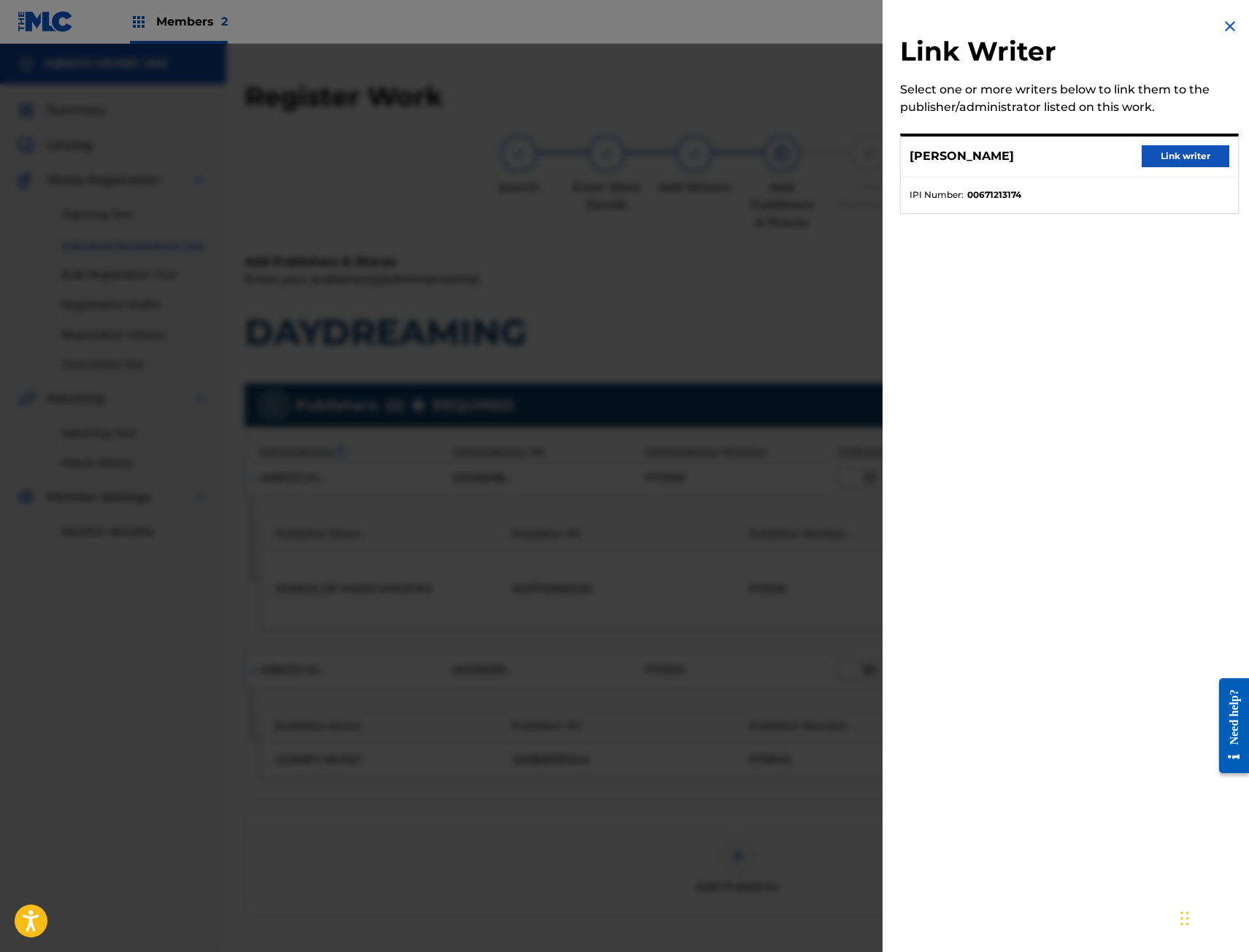
click at [1167, 154] on button "Link writer" at bounding box center [1186, 156] width 88 height 22
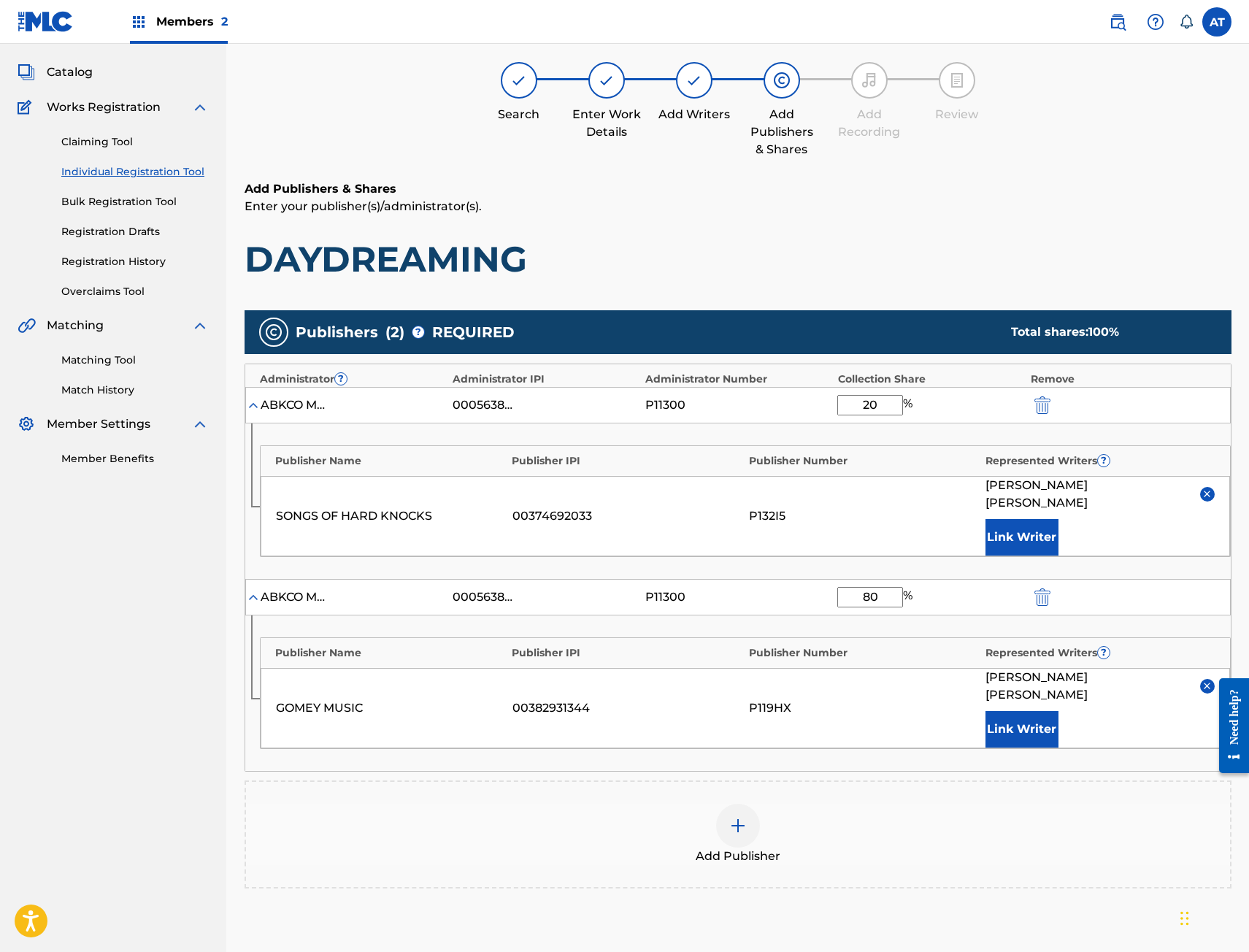
scroll to position [210, 0]
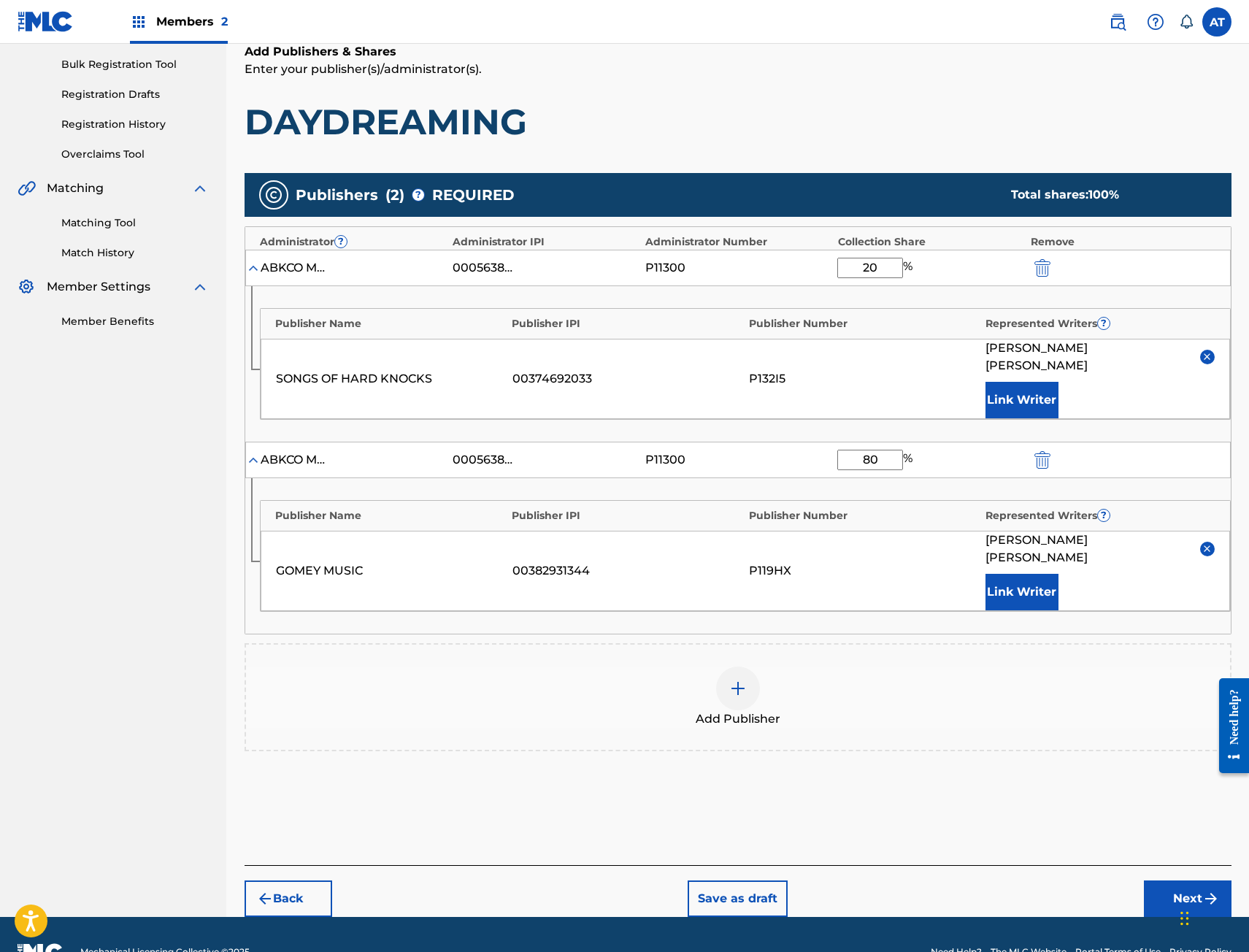
click at [1189, 880] on button "Next" at bounding box center [1188, 898] width 88 height 37
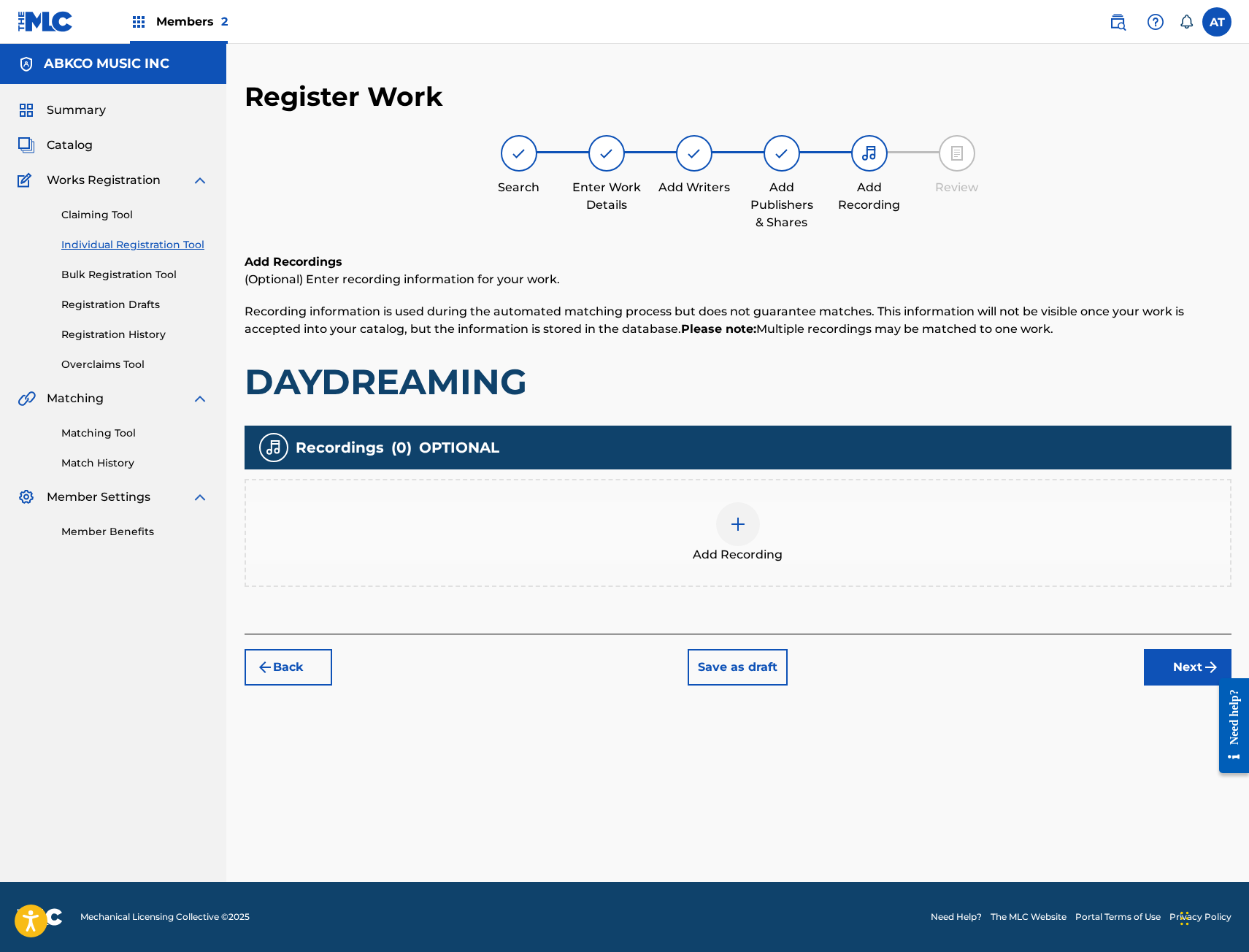
click at [638, 513] on div "Add Recording" at bounding box center [737, 532] width 984 height 61
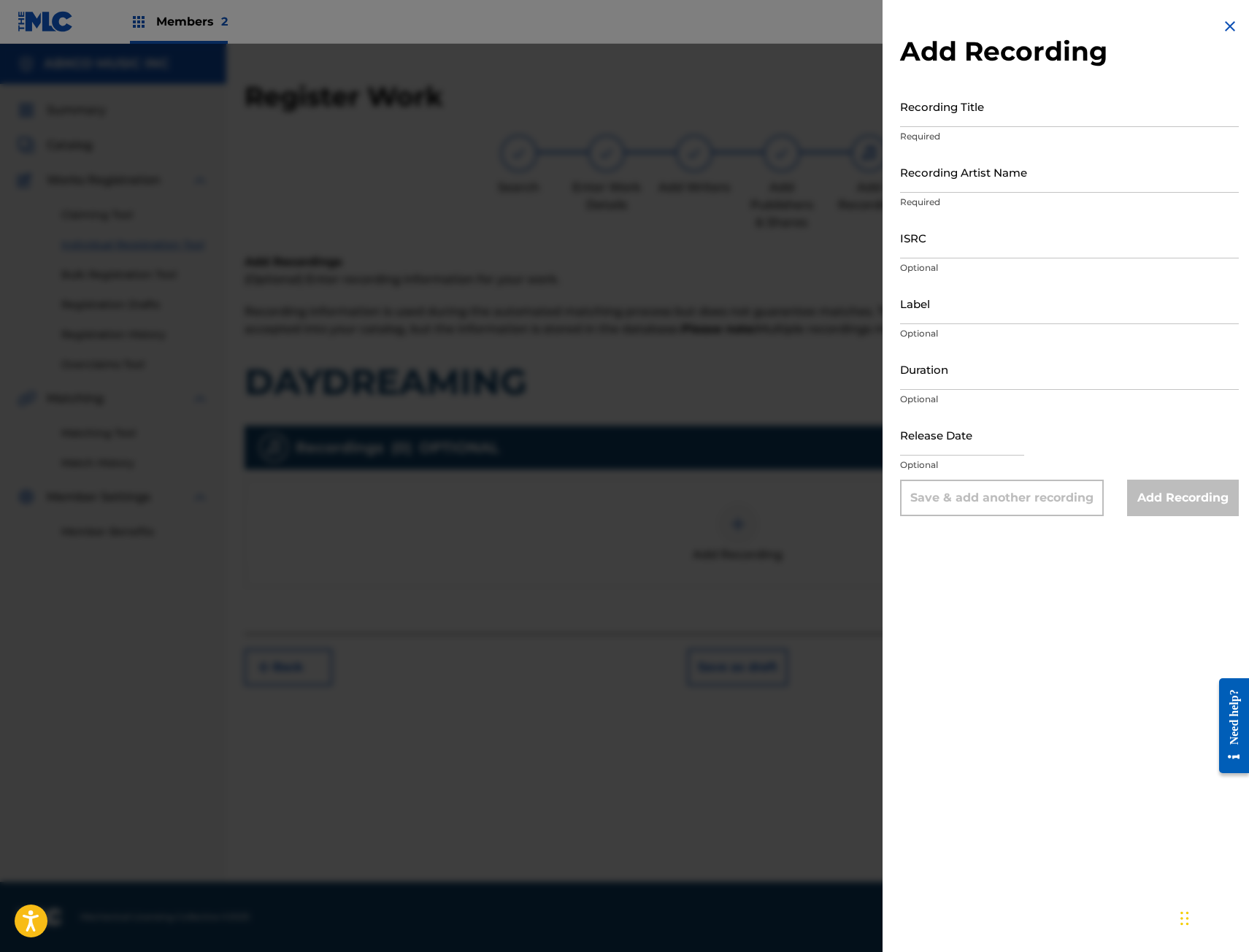
click at [969, 104] on input "Recording Title" at bounding box center [1069, 106] width 339 height 42
type input "d"
type input "DAYDREAMING"
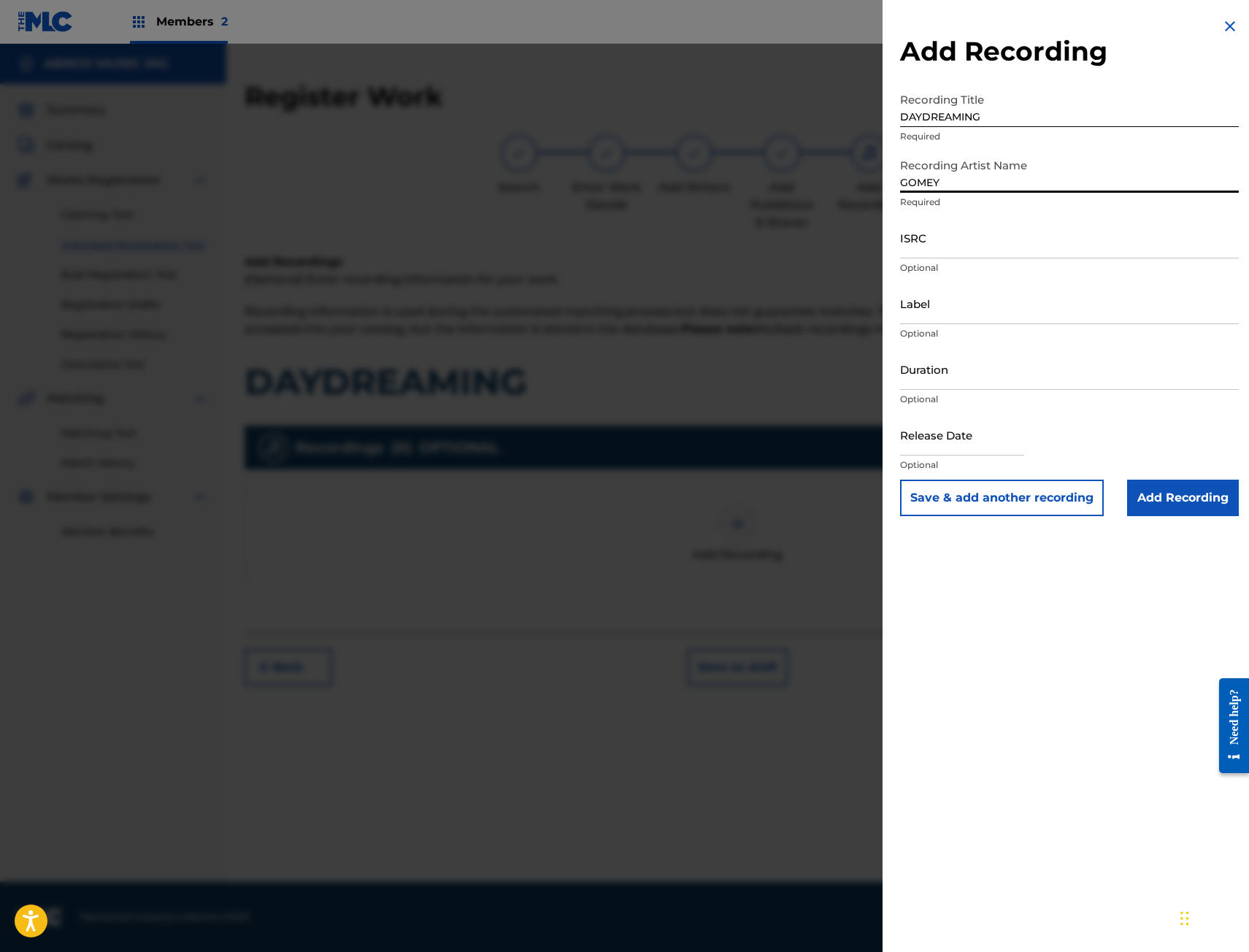
type input "GOMEY"
click at [968, 246] on input "ISRC" at bounding box center [1069, 238] width 339 height 42
paste input "QZ9ND2508080"
type input "QZ9ND2508080"
click at [955, 372] on input "Duration" at bounding box center [1069, 370] width 339 height 42
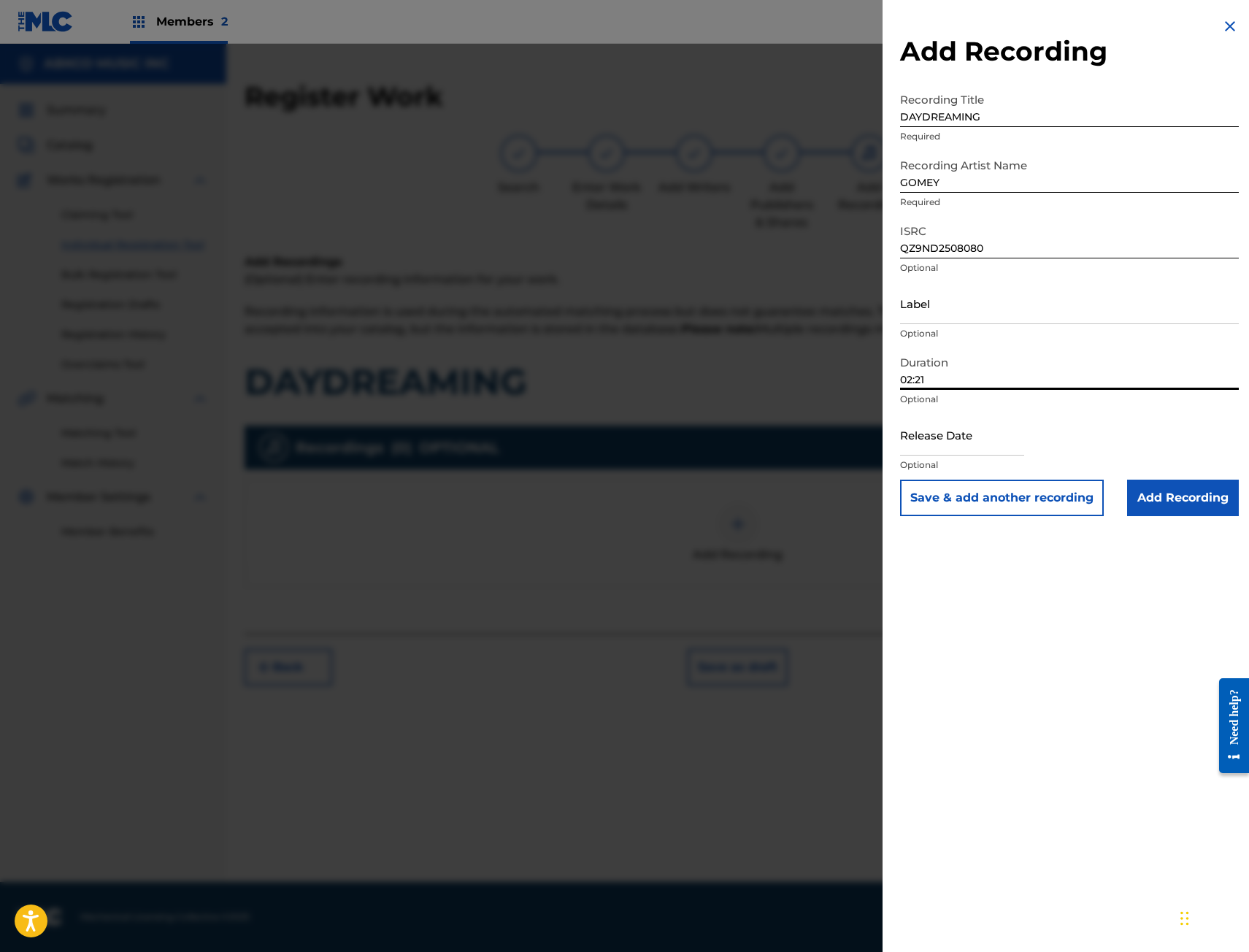
type input "02:21"
click at [975, 450] on input "text" at bounding box center [962, 435] width 124 height 42
select select "7"
select select "2025"
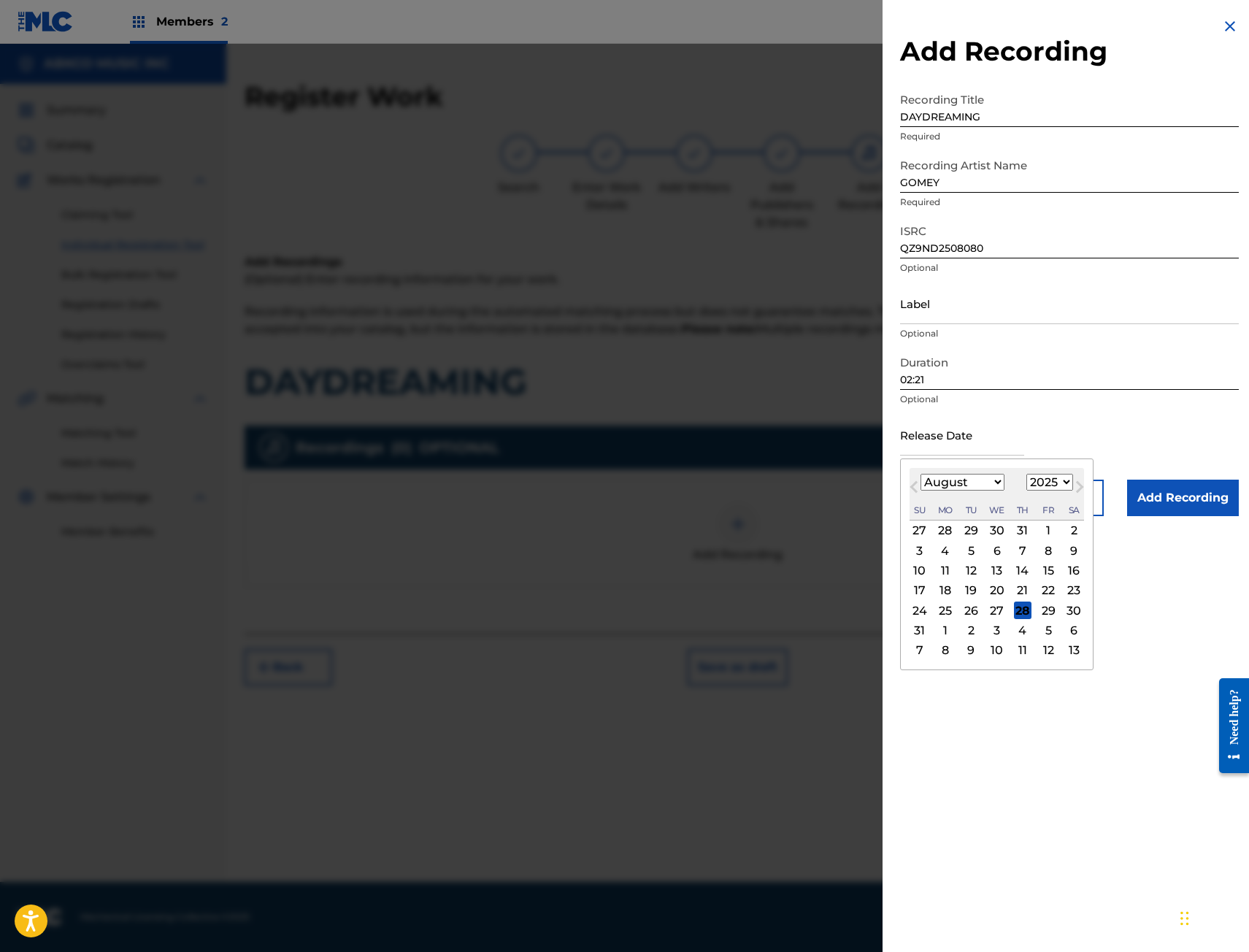
click at [932, 500] on div "Su Mo Tu We Th Fr Sa" at bounding box center [996, 510] width 175 height 20
click at [1048, 555] on div "8" at bounding box center [1048, 550] width 18 height 18
type input "[DATE]"
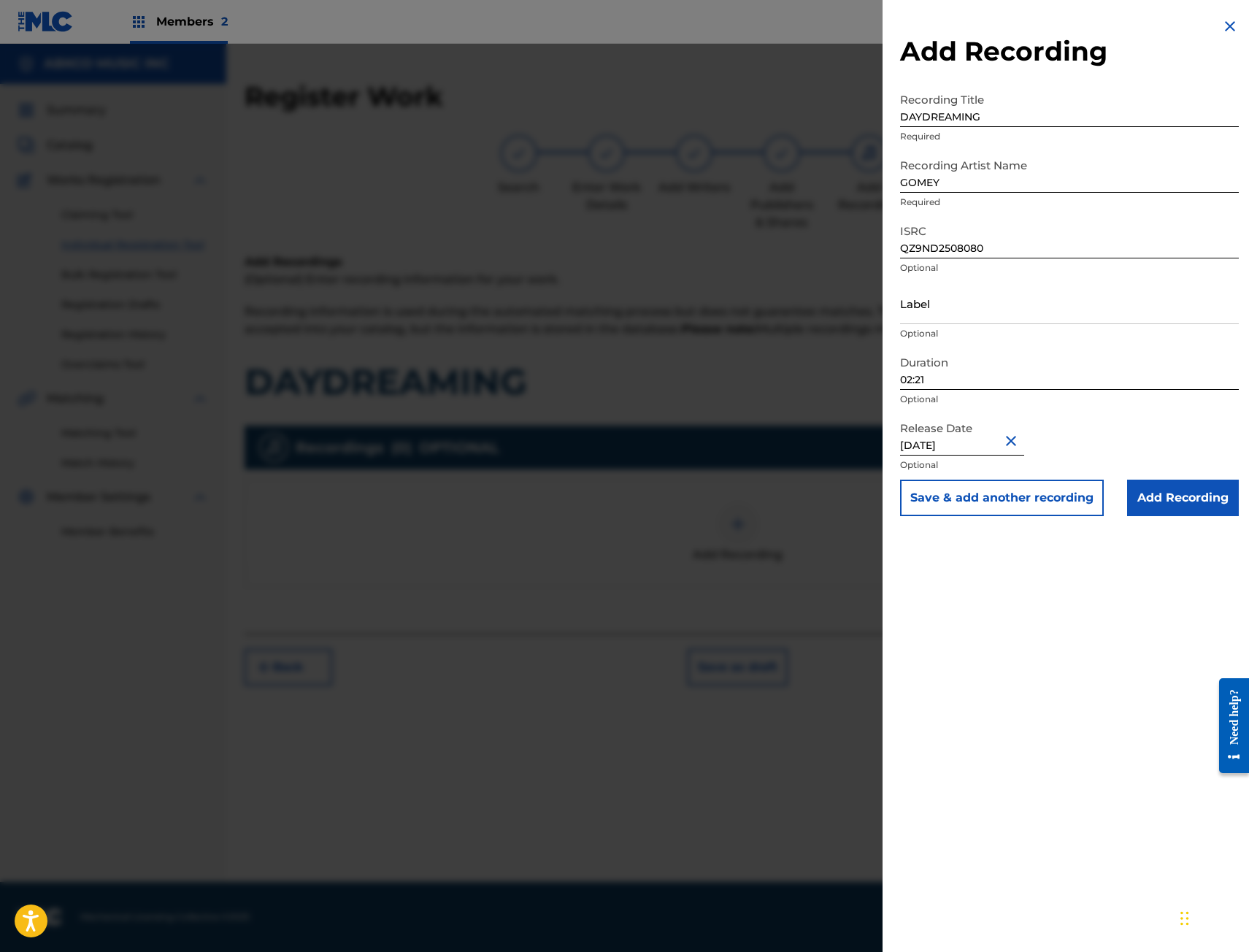
click at [1166, 494] on input "Add Recording" at bounding box center [1183, 497] width 112 height 37
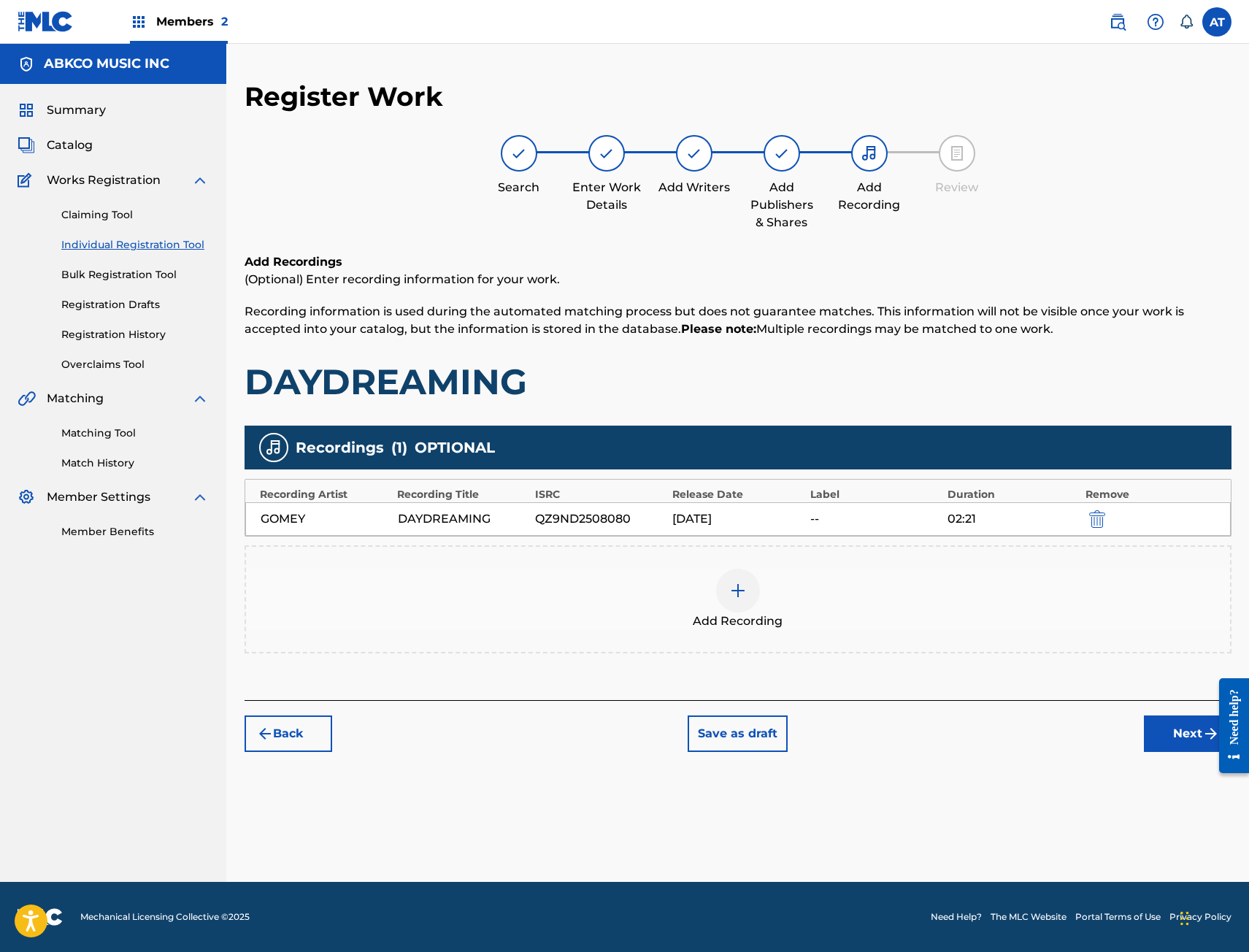
click at [1178, 738] on button "Next" at bounding box center [1188, 733] width 88 height 37
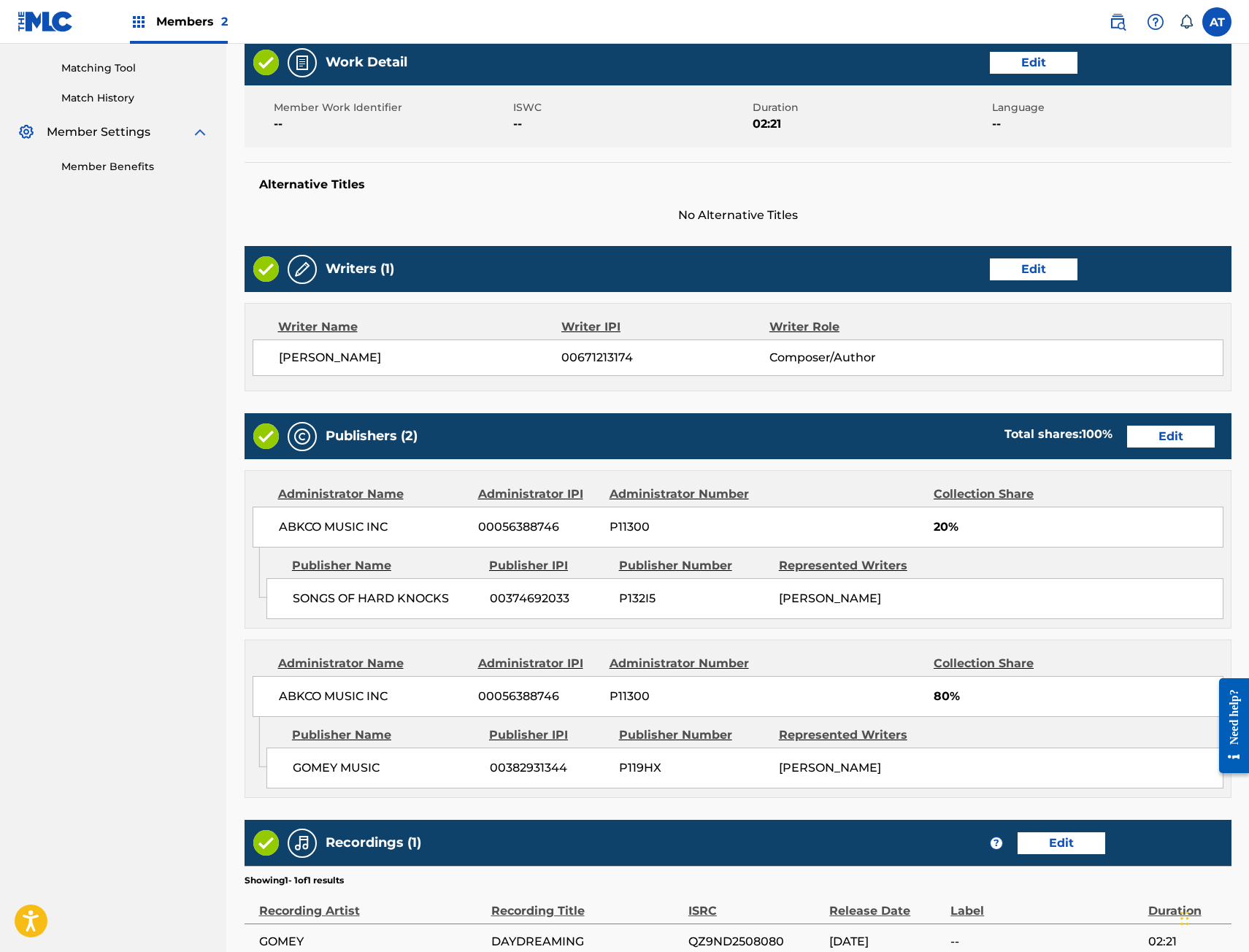
scroll to position [517, 0]
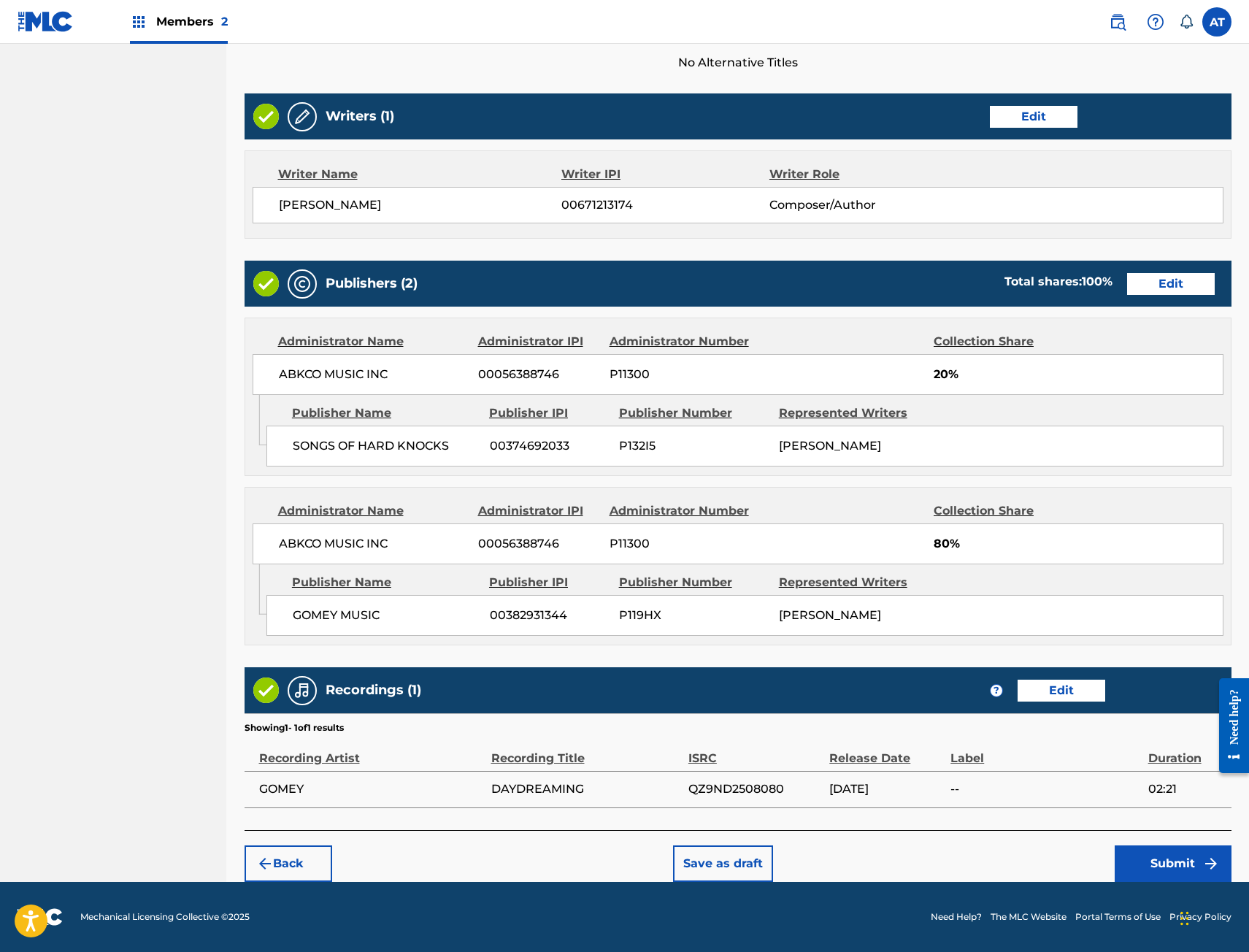
click at [1148, 844] on div "Back Save as draft Submit" at bounding box center [738, 856] width 987 height 52
click at [1150, 849] on button "Submit" at bounding box center [1173, 863] width 117 height 37
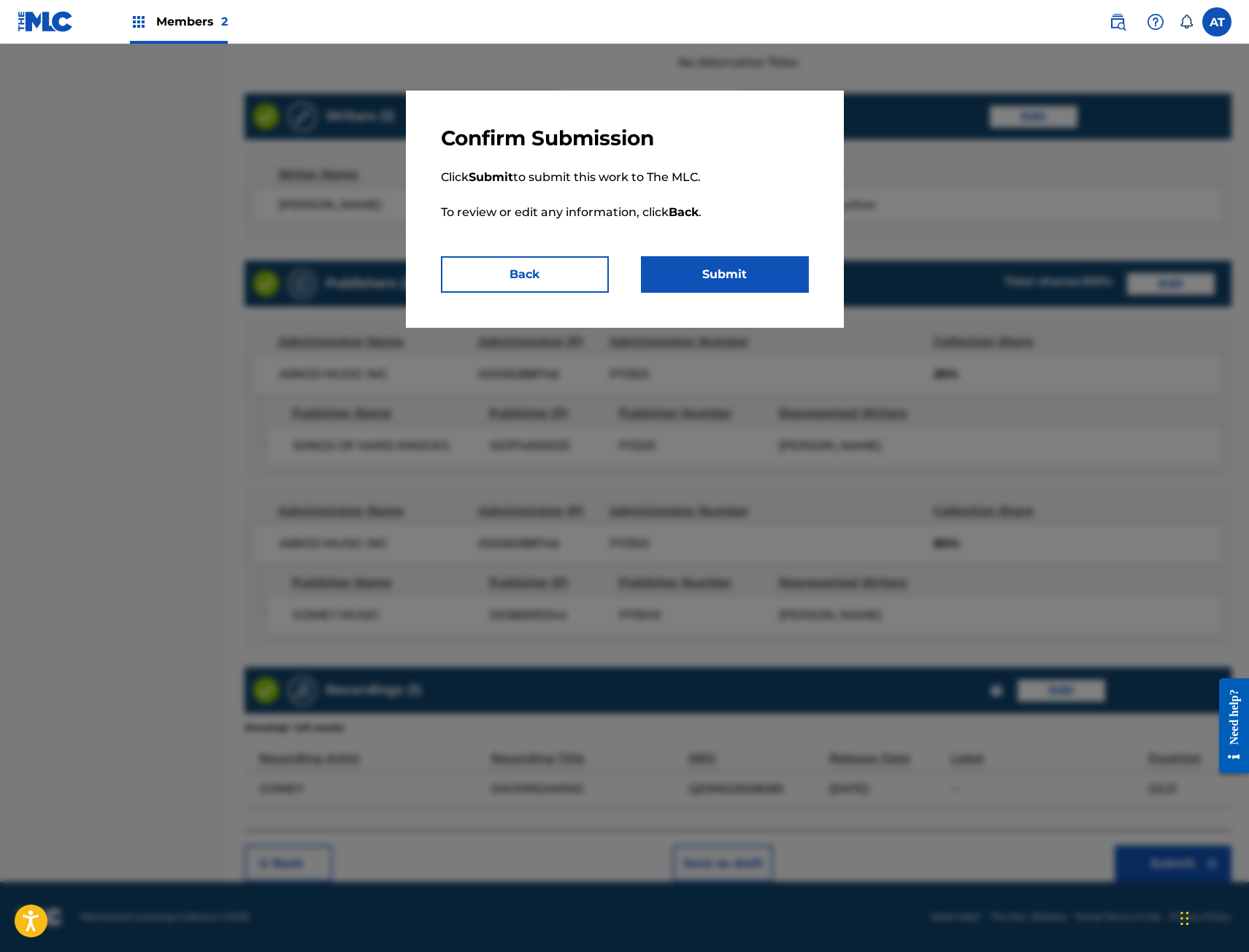
click at [776, 273] on button "Submit" at bounding box center [725, 274] width 168 height 37
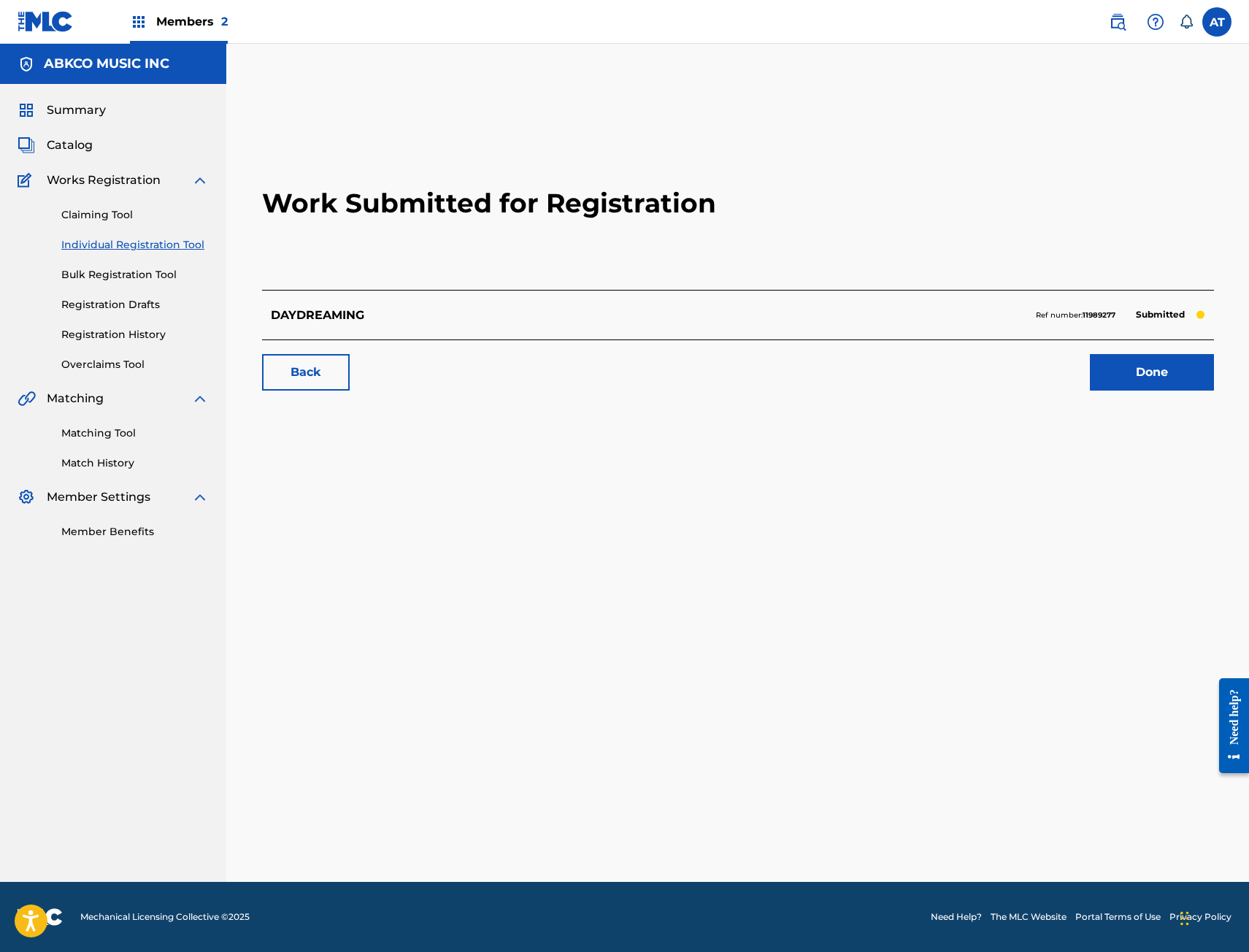
click at [1150, 400] on div "Work Submitted for Registration DAYDREAMING Ref number: 11989277 Submitted Back…" at bounding box center [738, 261] width 987 height 289
click at [1165, 367] on link "Done" at bounding box center [1152, 372] width 124 height 37
